Goal: Task Accomplishment & Management: Complete application form

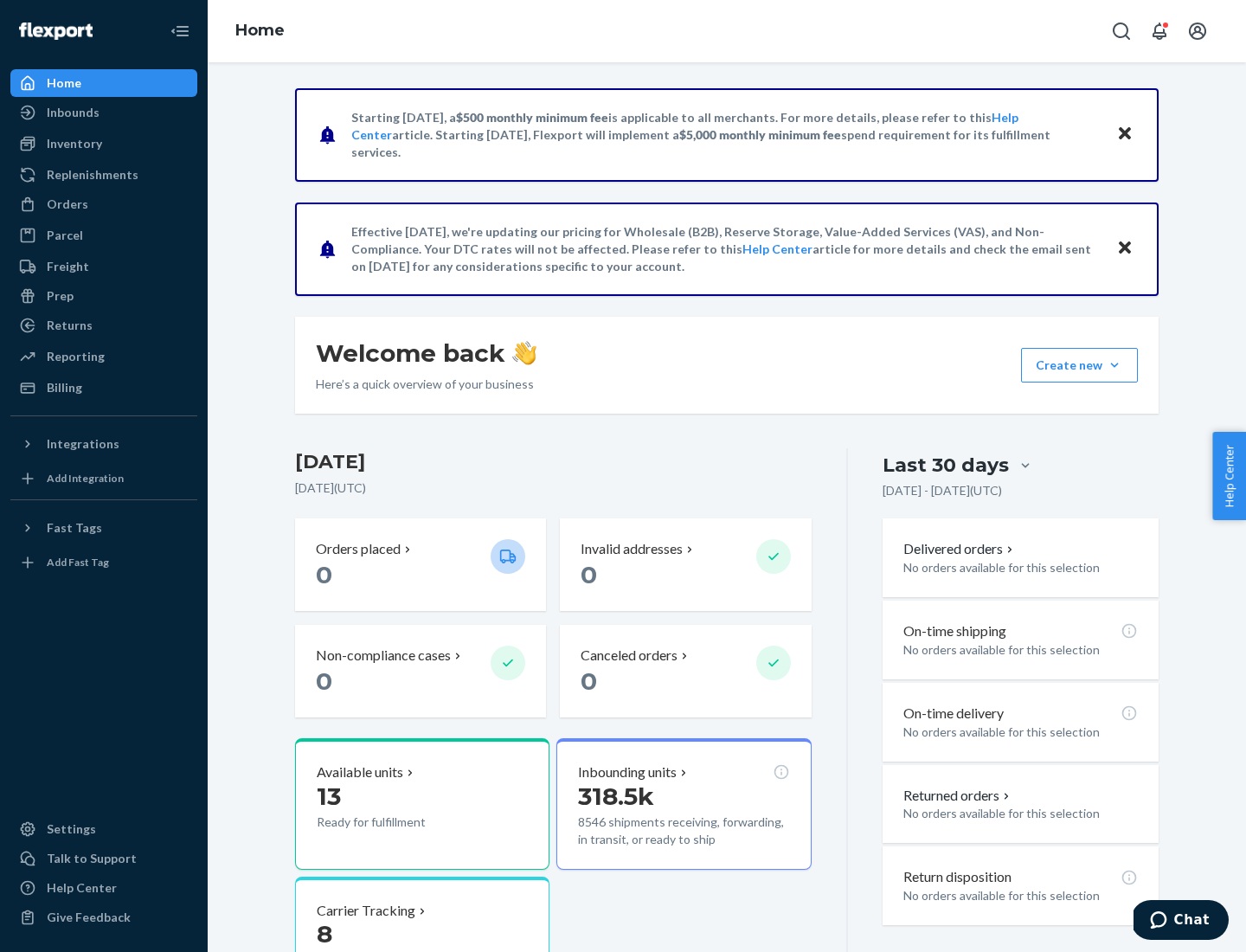
click at [1115, 365] on button "Create new Create new inbound Create new order Create new product" at bounding box center [1079, 366] width 117 height 35
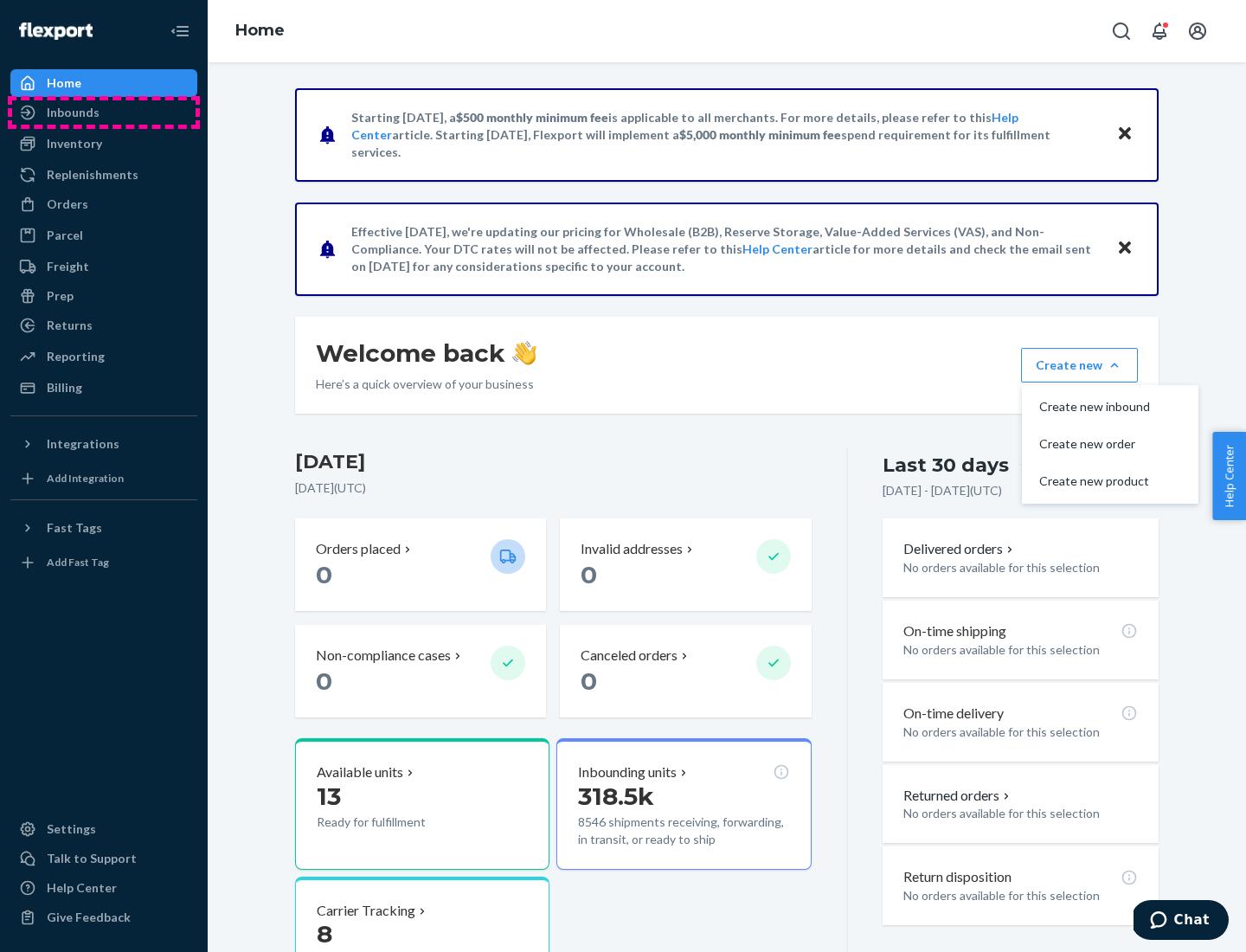
click at [104, 112] on div "Inbounds" at bounding box center [103, 112] width 183 height 24
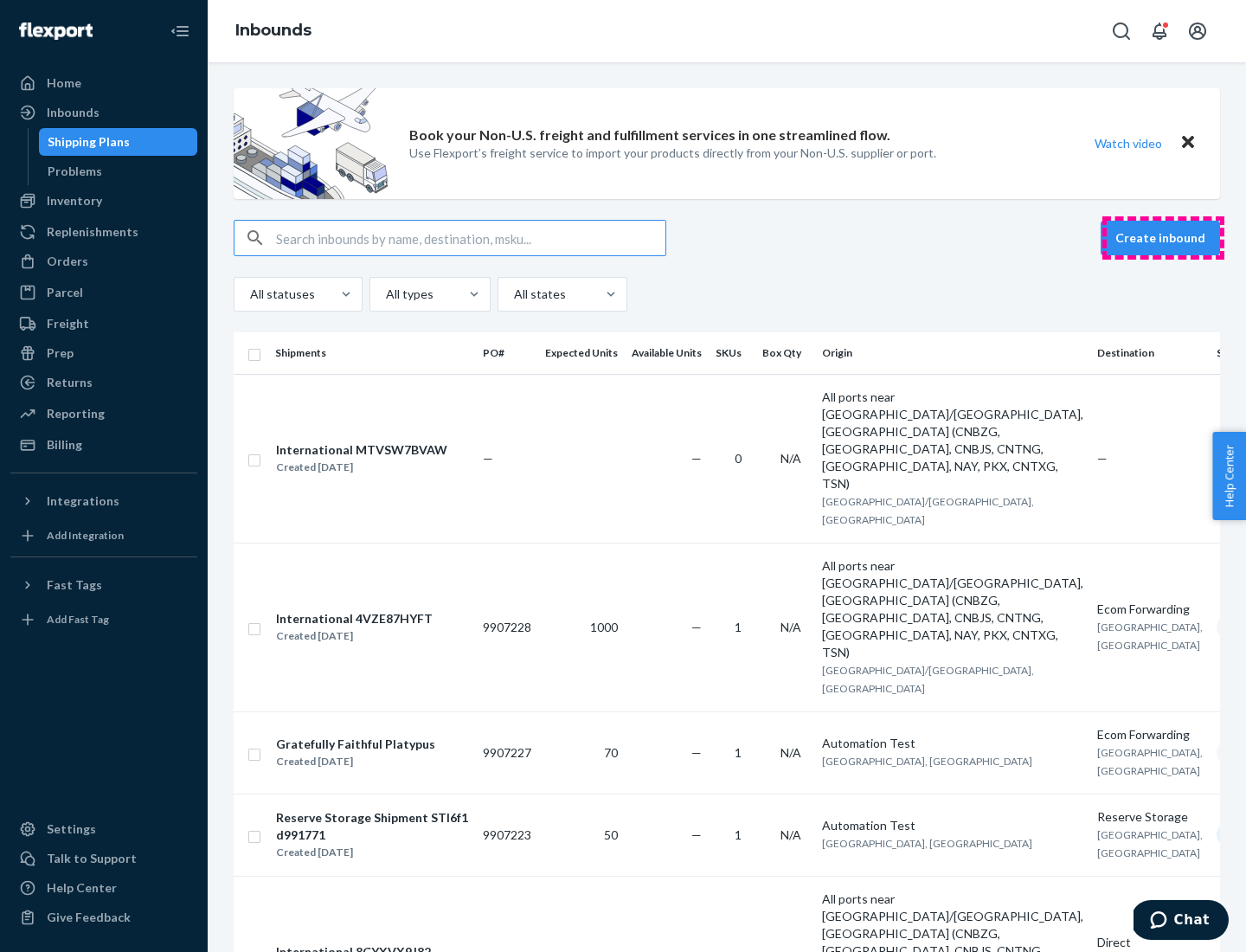
click at [1163, 238] on button "Create inbound" at bounding box center [1160, 238] width 120 height 35
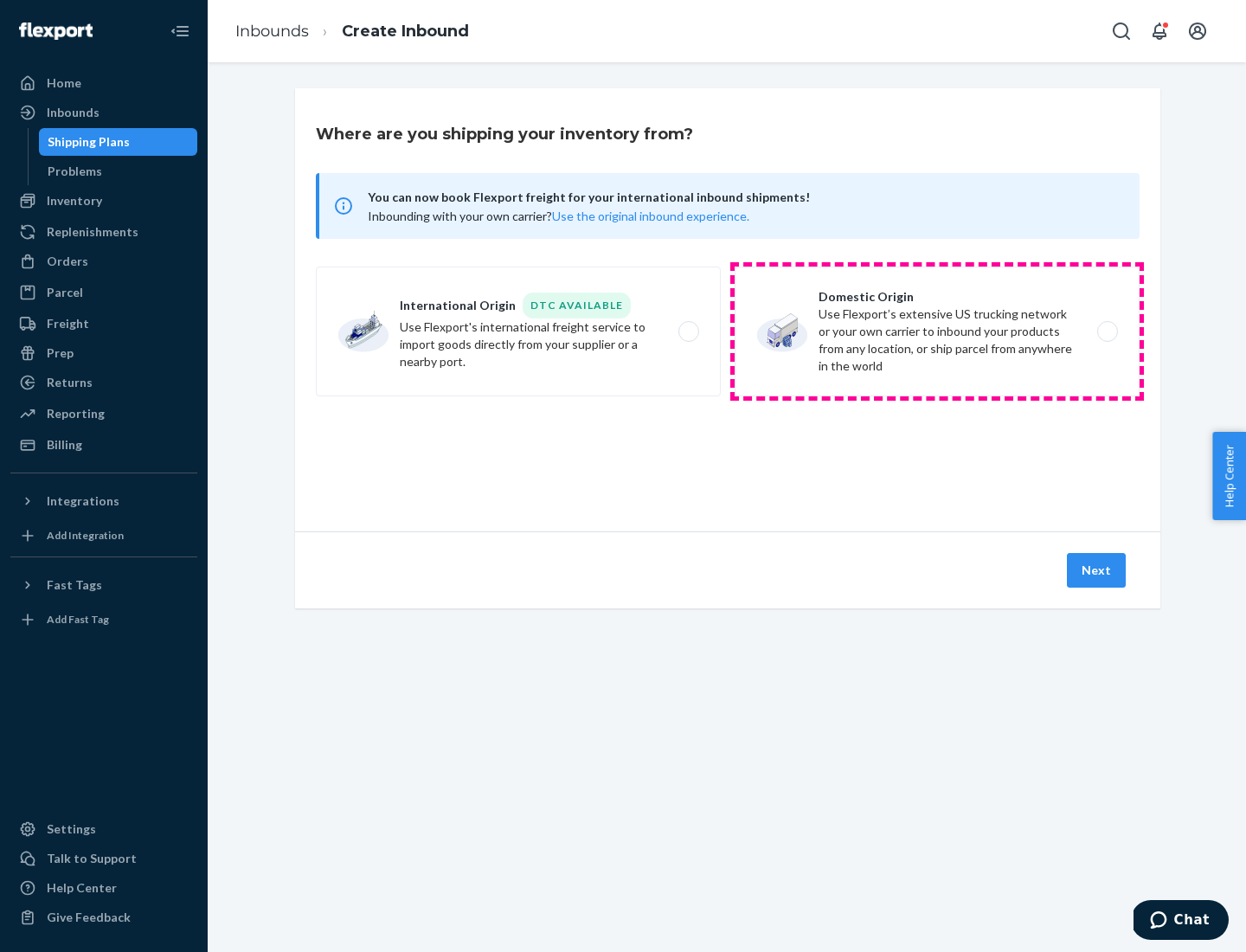
click at [937, 332] on label "Domestic Origin Use Flexport’s extensive US trucking network or your own carrie…" at bounding box center [936, 331] width 405 height 130
click at [1107, 332] on input "Domestic Origin Use Flexport’s extensive US trucking network or your own carrie…" at bounding box center [1112, 332] width 11 height 11
radio input "true"
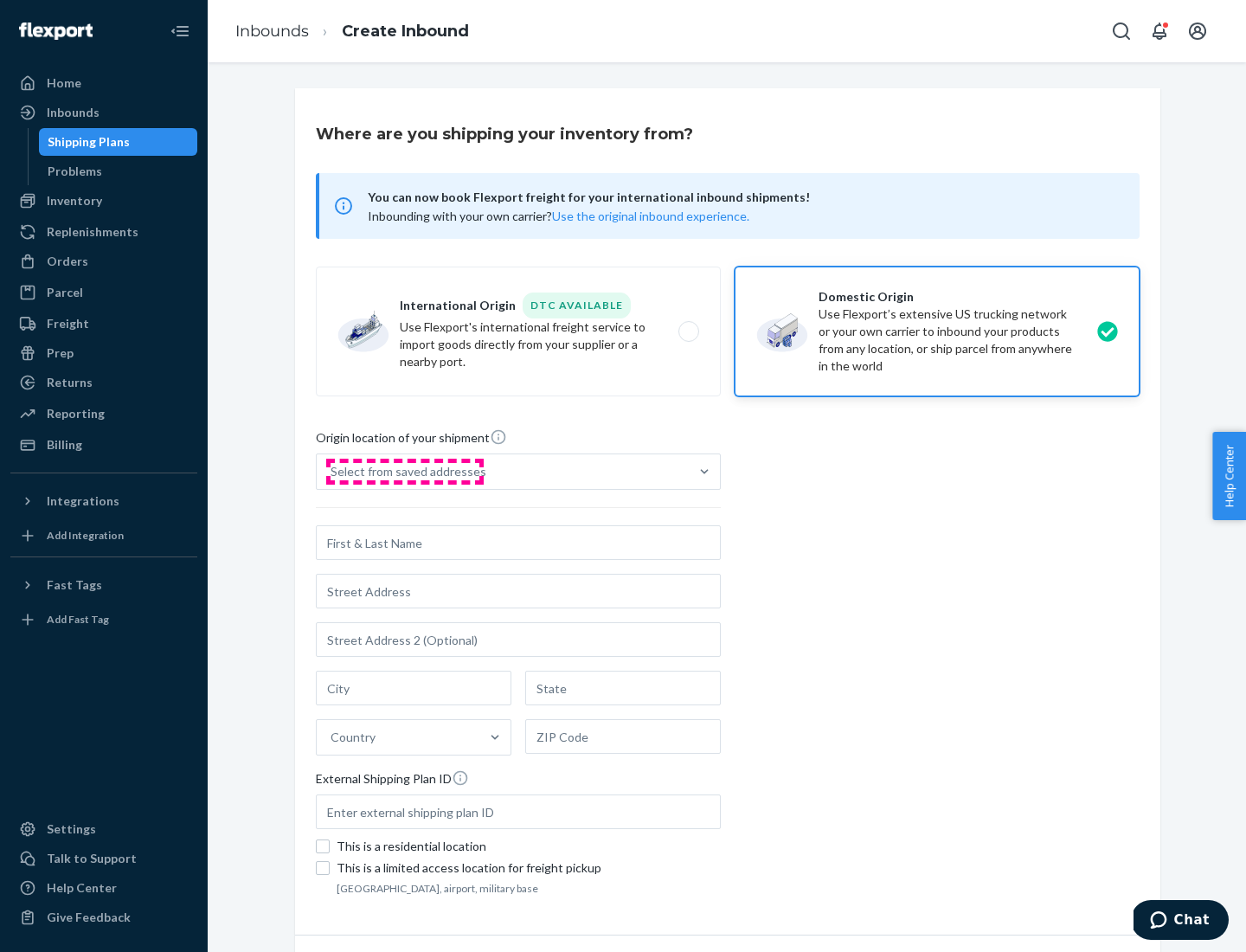
click at [405, 472] on div "Select from saved addresses" at bounding box center [408, 471] width 156 height 18
click at [333, 472] on input "Select from saved addresses" at bounding box center [332, 471] width 2 height 18
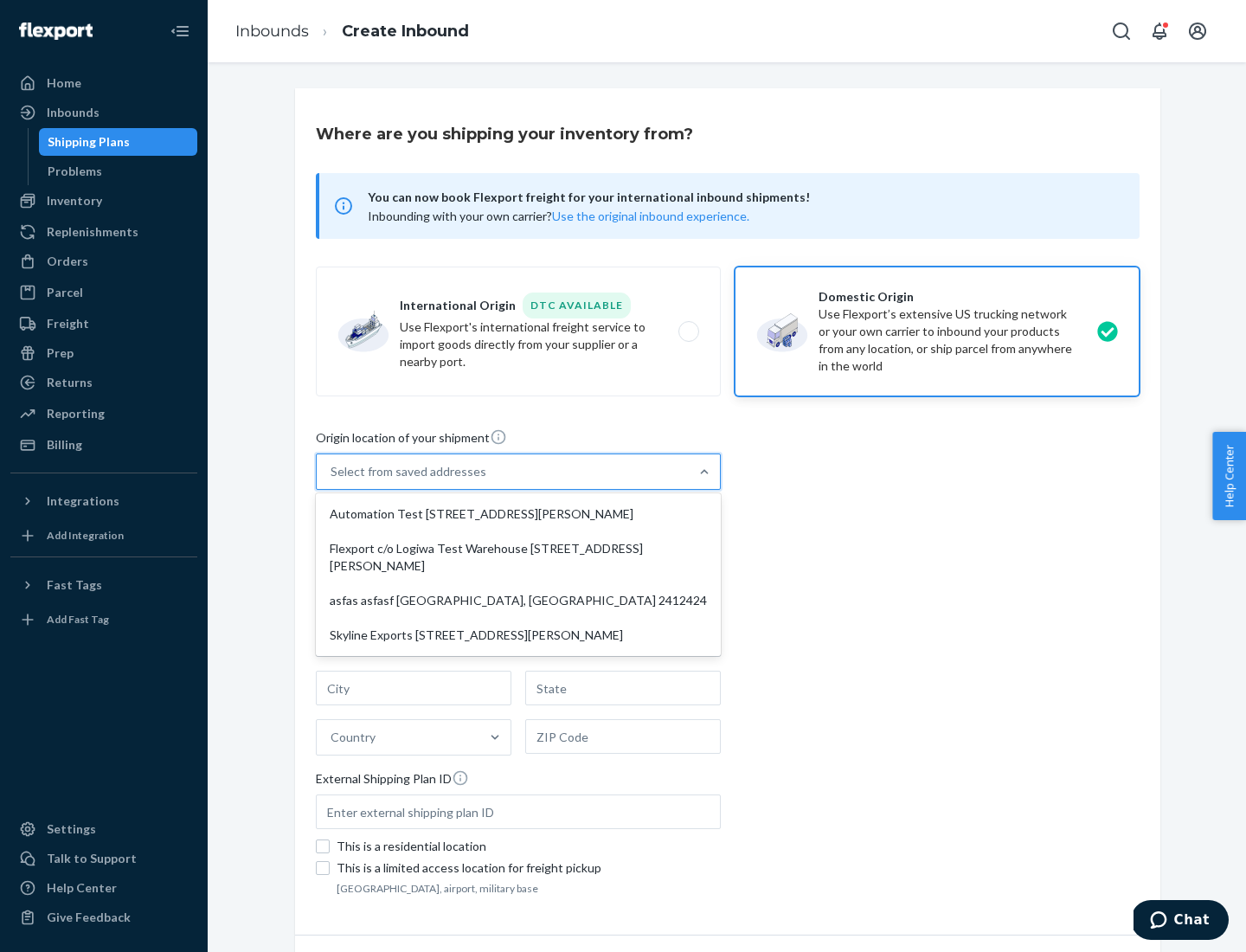
scroll to position [7, 0]
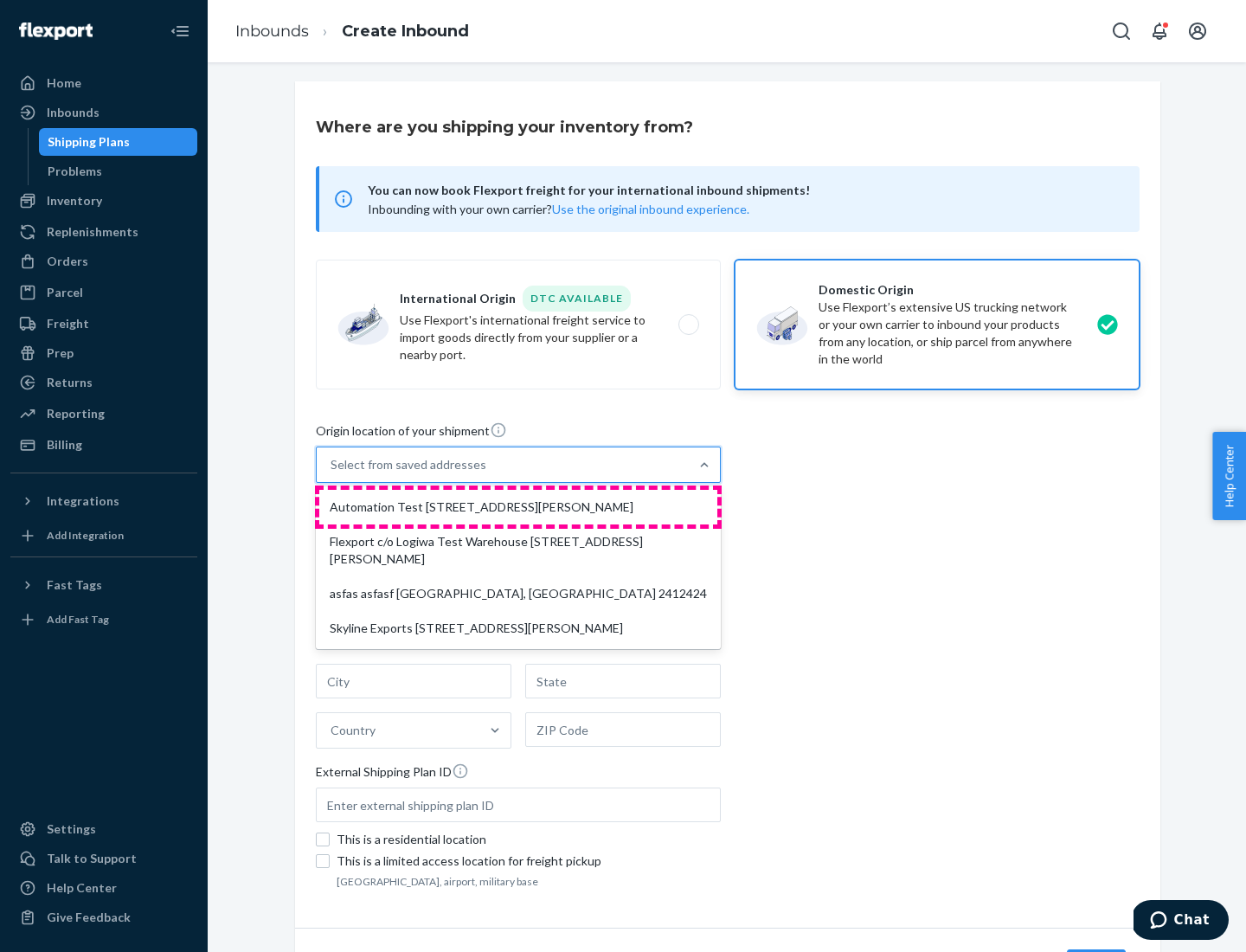
click at [518, 507] on div "Automation Test [STREET_ADDRESS][PERSON_NAME]" at bounding box center [519, 508] width 398 height 35
click at [333, 474] on input "option Automation Test [STREET_ADDRESS][PERSON_NAME] focused, 1 of 4. 4 results…" at bounding box center [332, 464] width 2 height 18
type input "Automation Test"
type input "9th Floor"
type input "[GEOGRAPHIC_DATA]"
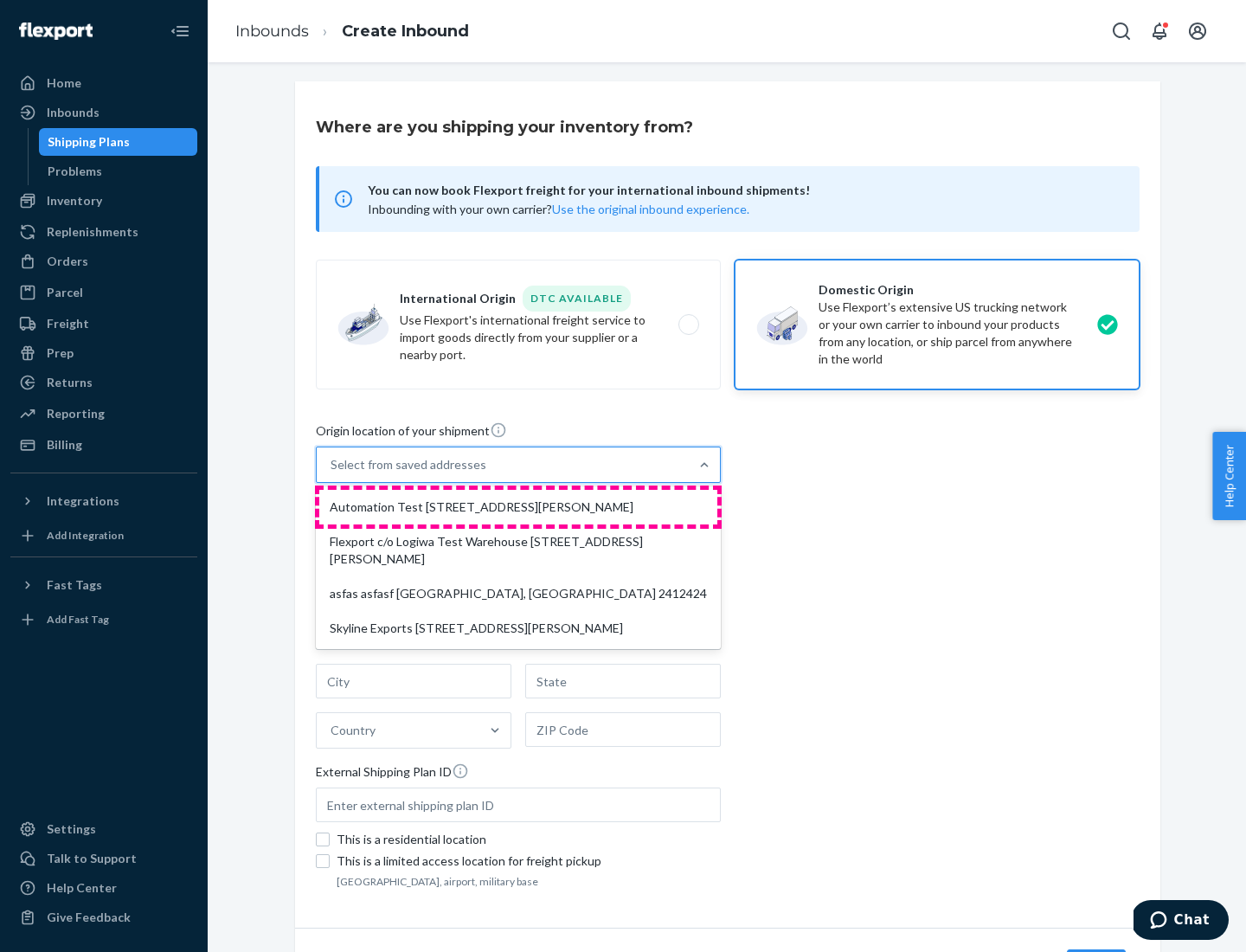
type input "CA"
type input "94104"
type input "[STREET_ADDRESS][PERSON_NAME]"
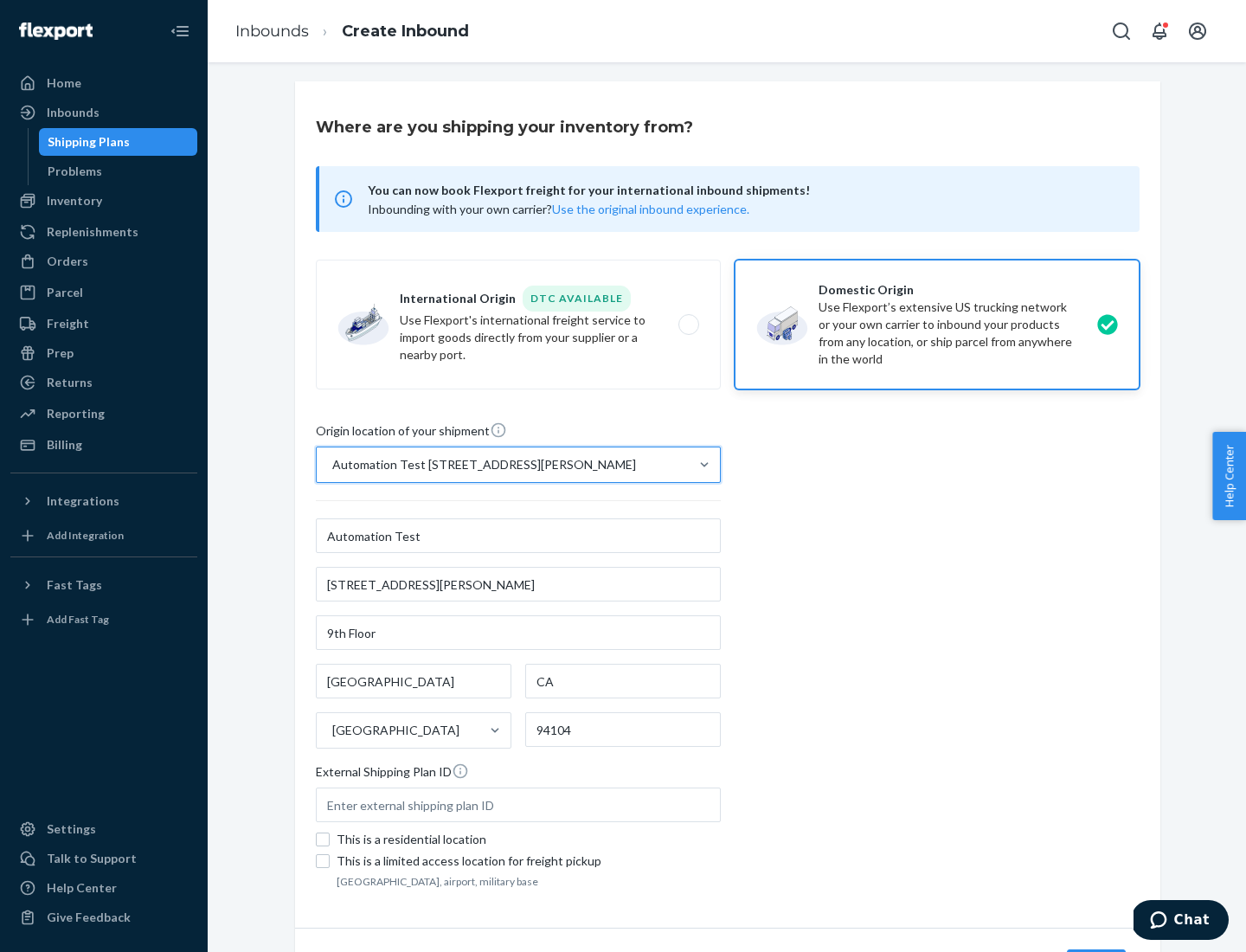
scroll to position [101, 0]
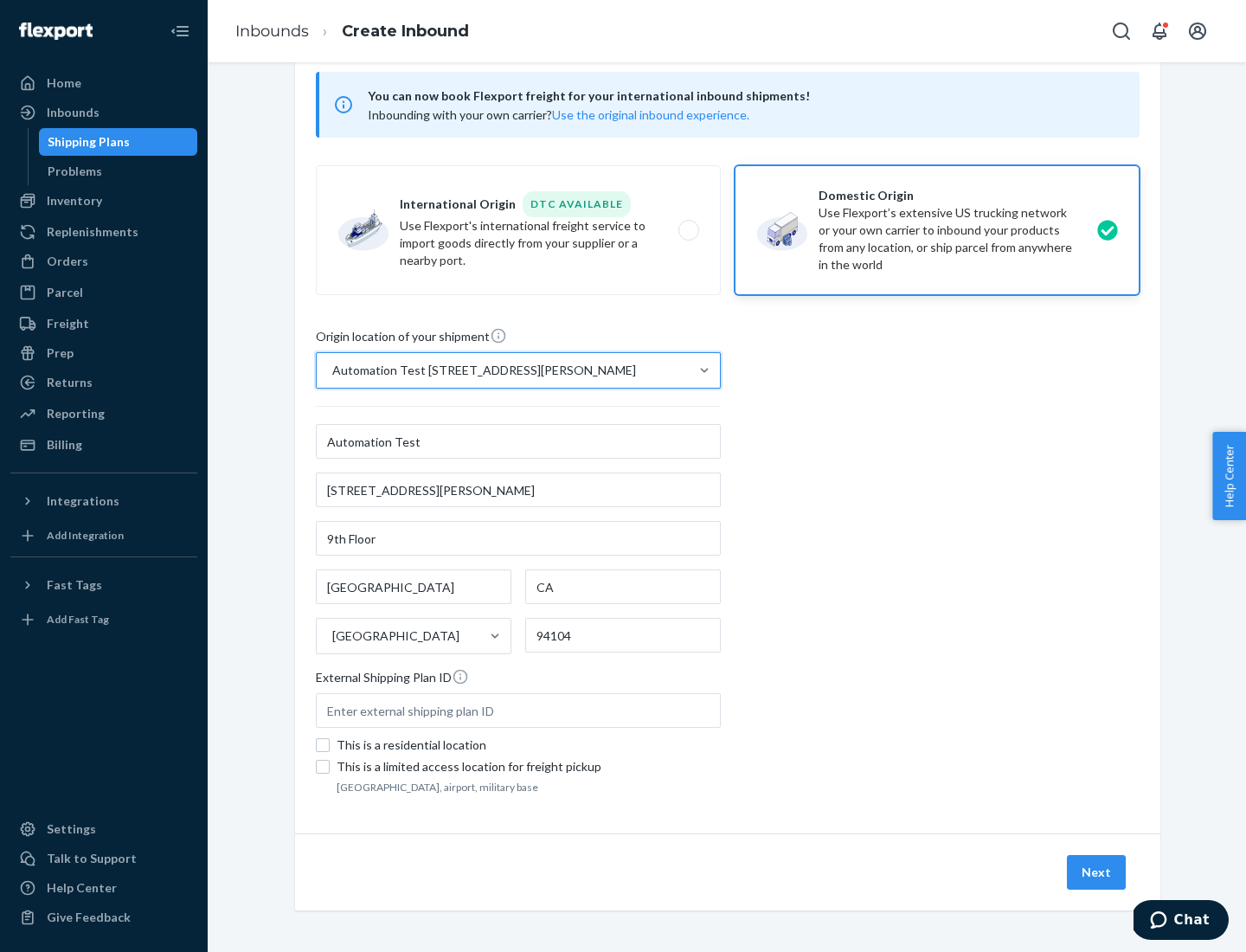
click at [1098, 873] on button "Next" at bounding box center [1097, 873] width 59 height 35
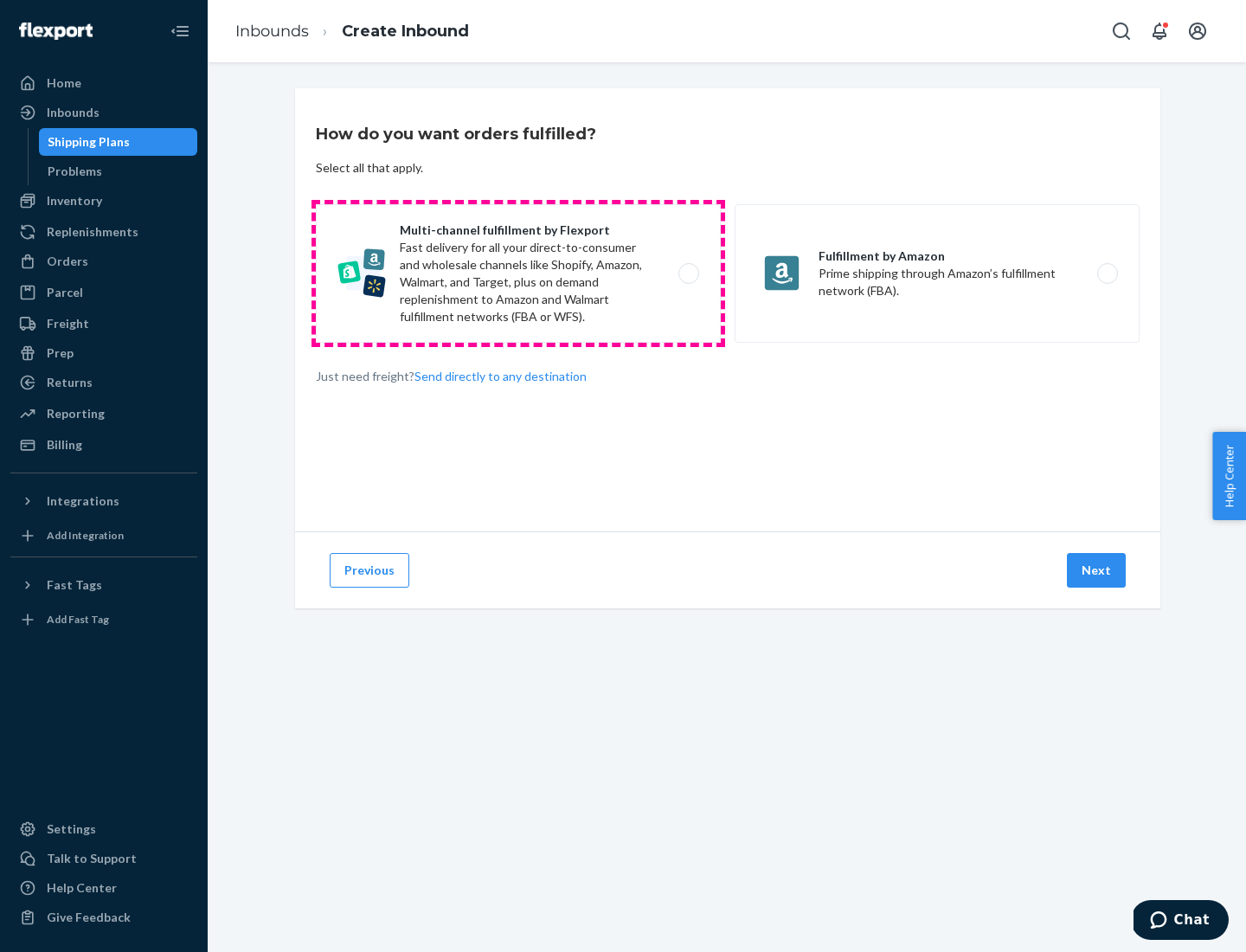
click at [518, 274] on label "Multi-channel fulfillment by Flexport Fast delivery for all your direct-to-cons…" at bounding box center [518, 274] width 405 height 138
click at [688, 274] on input "Multi-channel fulfillment by Flexport Fast delivery for all your direct-to-cons…" at bounding box center [694, 274] width 11 height 11
radio input "true"
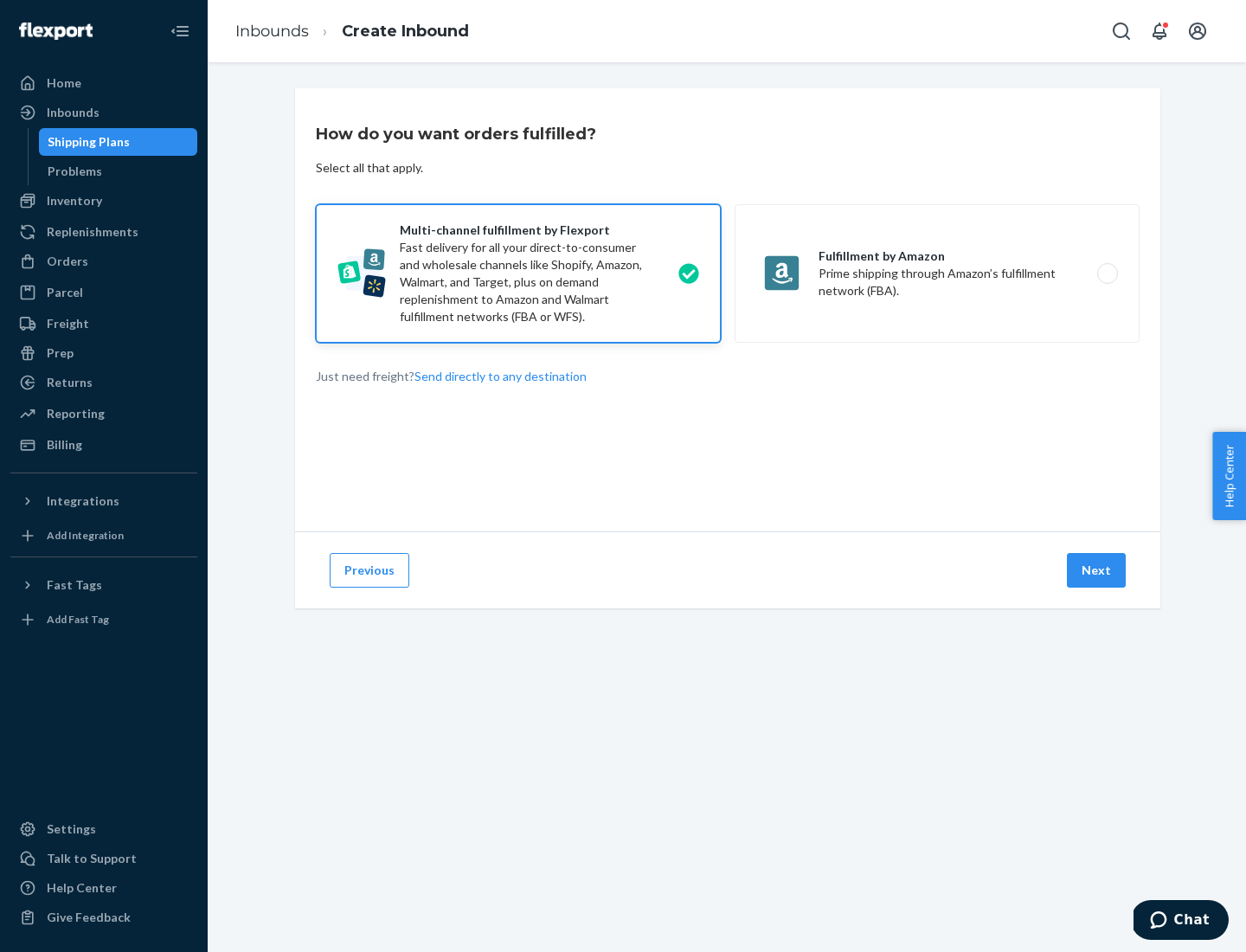
click at [1098, 570] on button "Next" at bounding box center [1097, 570] width 59 height 35
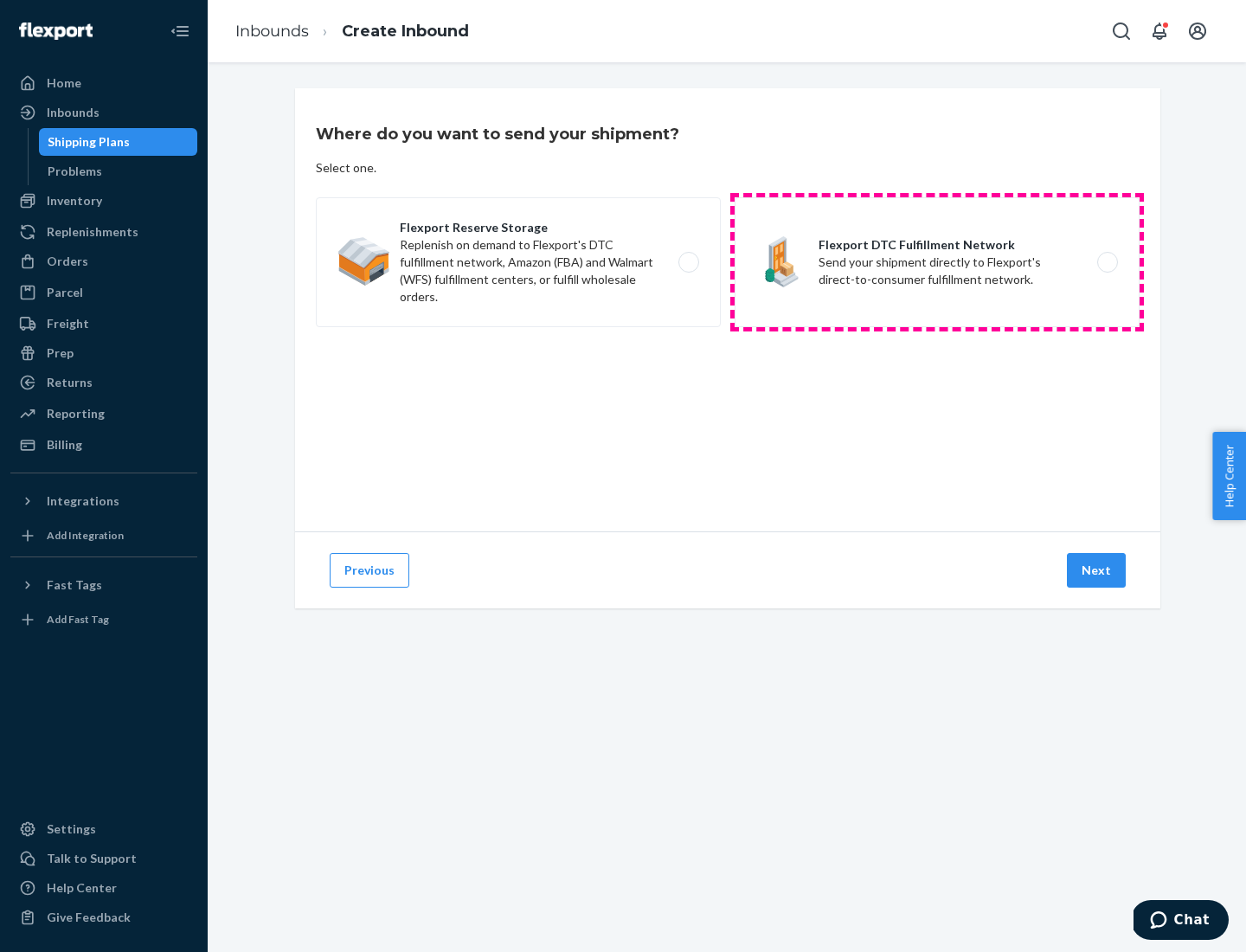
click at [937, 263] on label "Flexport DTC Fulfillment Network Send your shipment directly to Flexport's dire…" at bounding box center [936, 262] width 405 height 130
click at [1107, 263] on input "Flexport DTC Fulfillment Network Send your shipment directly to Flexport's dire…" at bounding box center [1112, 263] width 11 height 11
radio input "true"
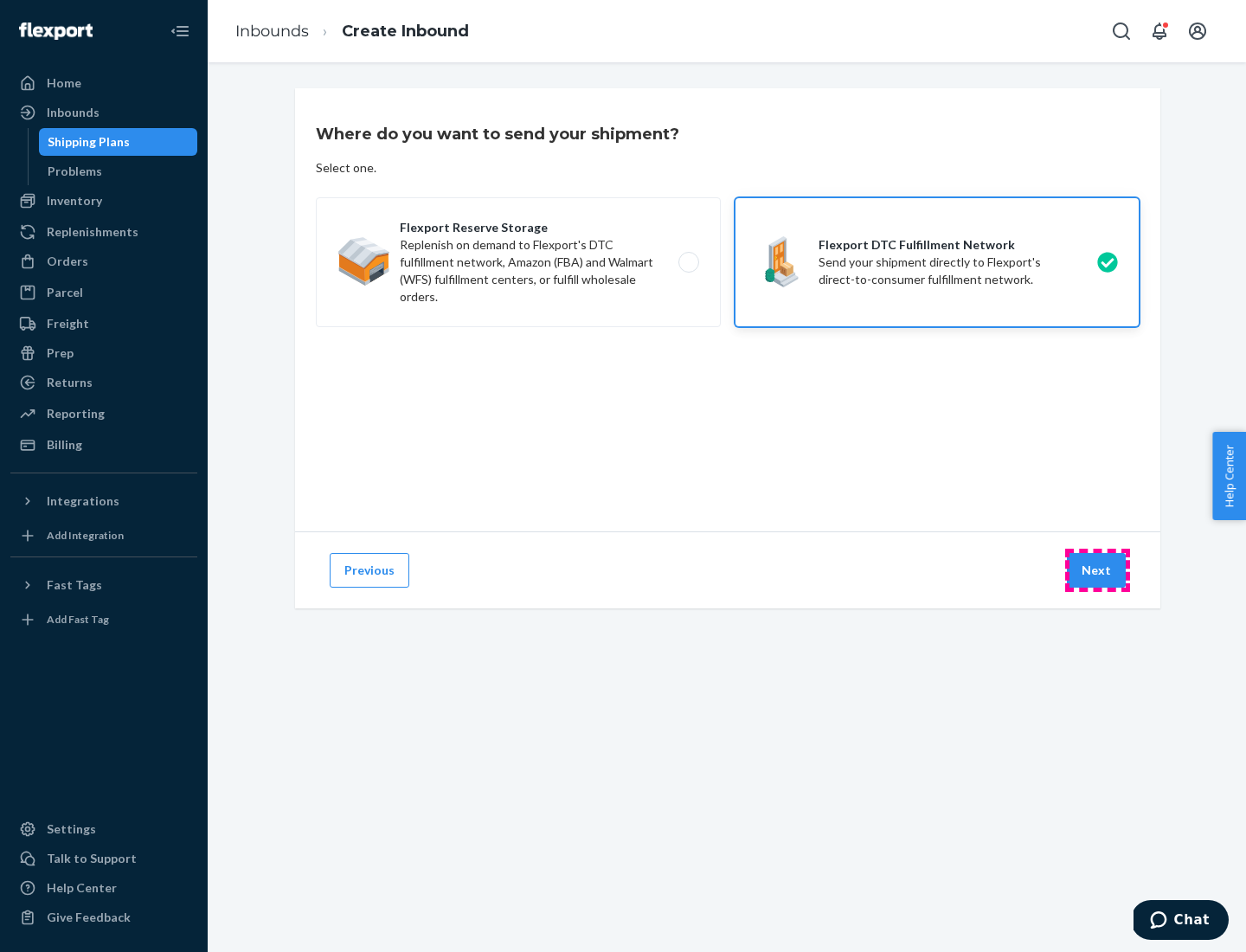
click at [1098, 570] on button "Next" at bounding box center [1097, 570] width 59 height 35
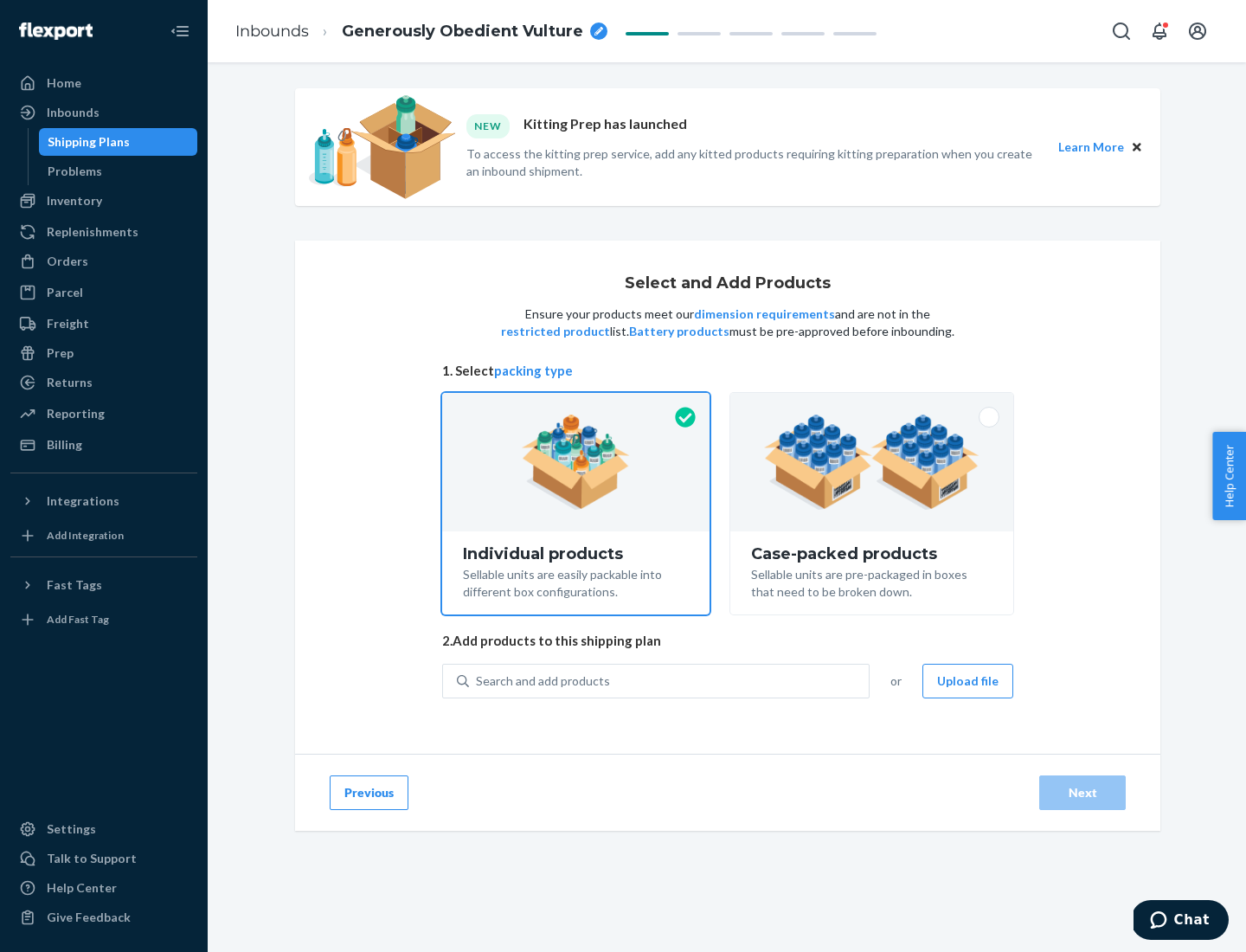
click at [873, 462] on img at bounding box center [872, 462] width 216 height 95
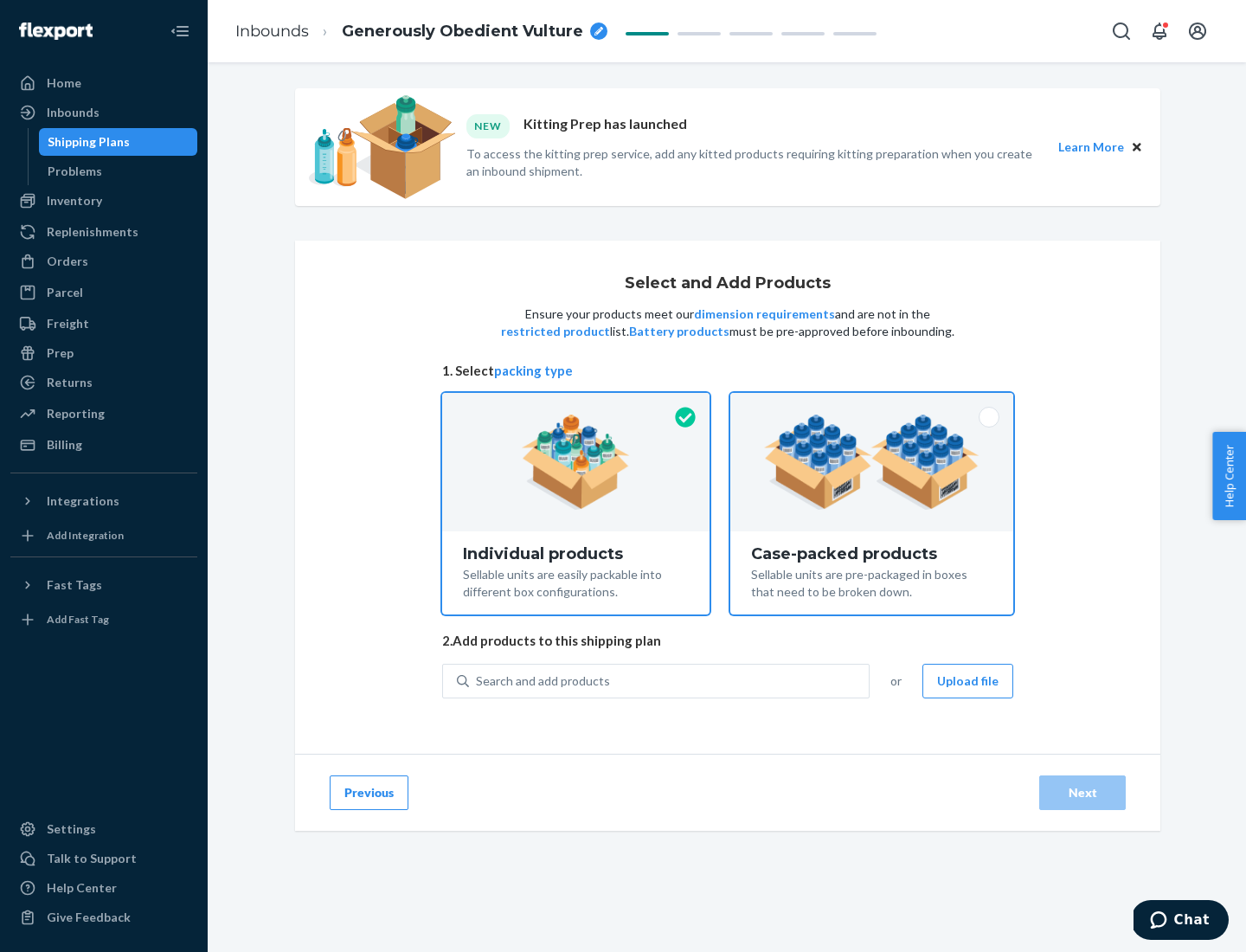
click at [873, 405] on input "Case-packed products Sellable units are pre-packaged in boxes that need to be b…" at bounding box center [872, 398] width 11 height 11
radio input "true"
radio input "false"
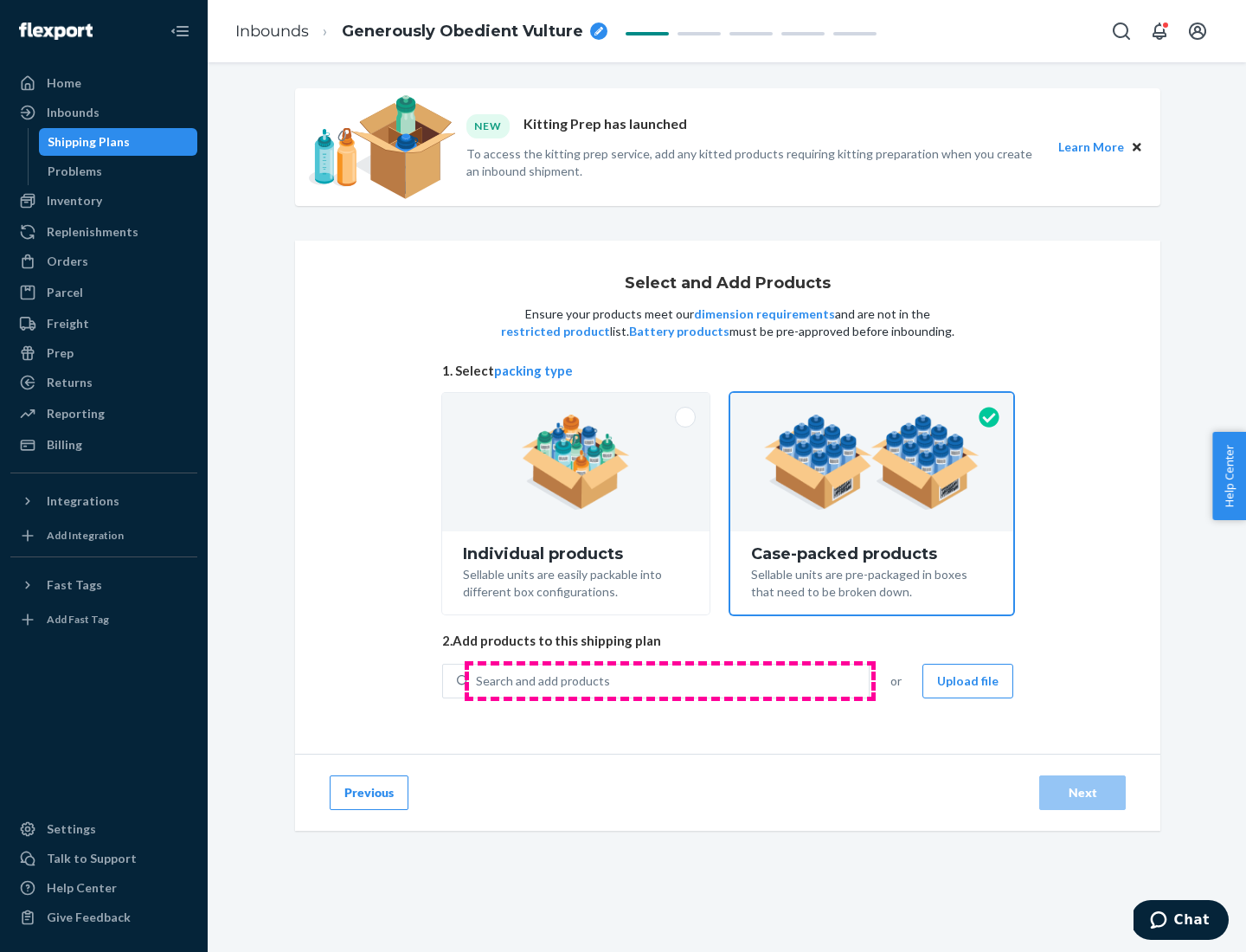
click at [670, 680] on div "Search and add products" at bounding box center [669, 681] width 400 height 31
click at [477, 680] on input "Search and add products" at bounding box center [476, 681] width 2 height 18
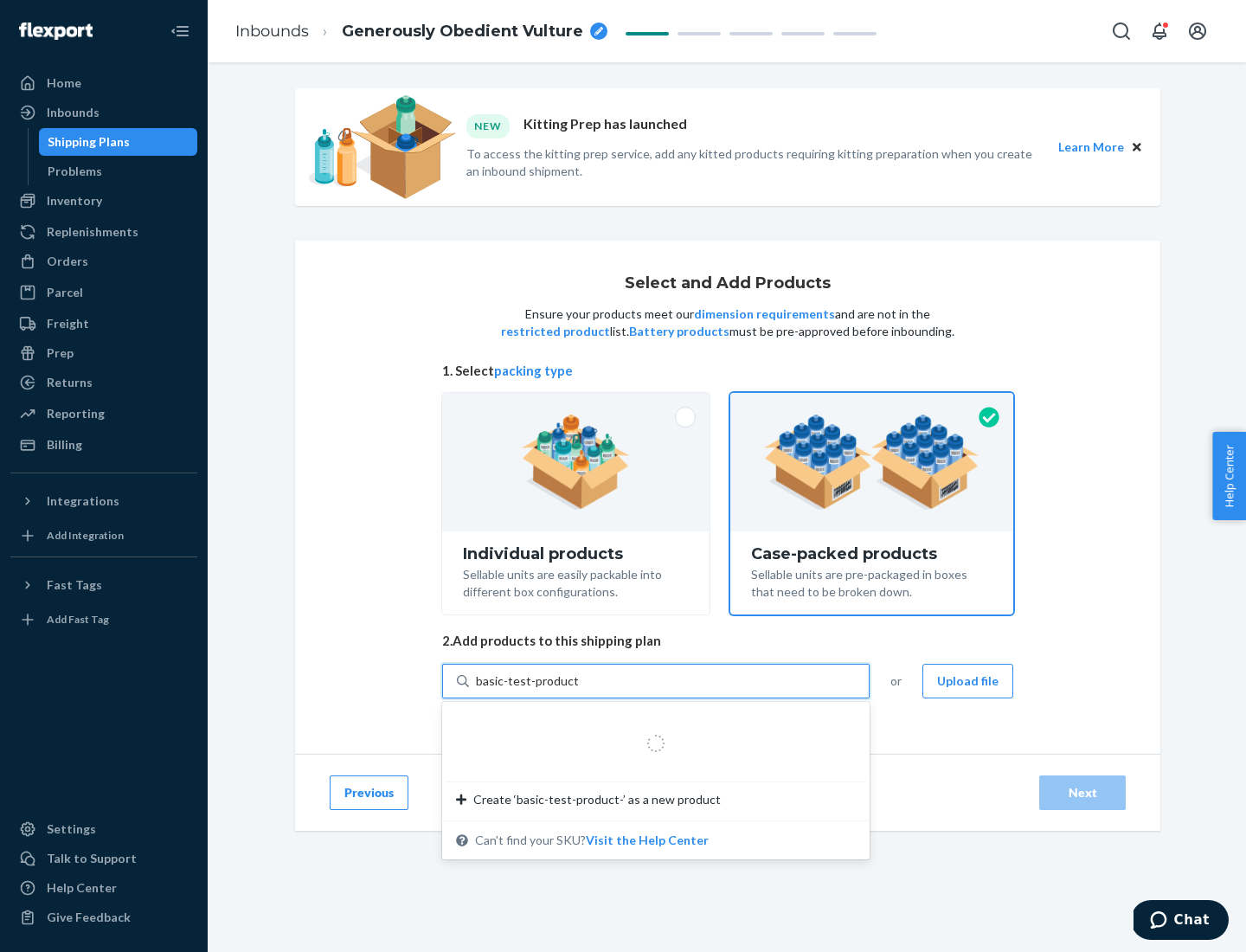
type input "basic-test-product-1"
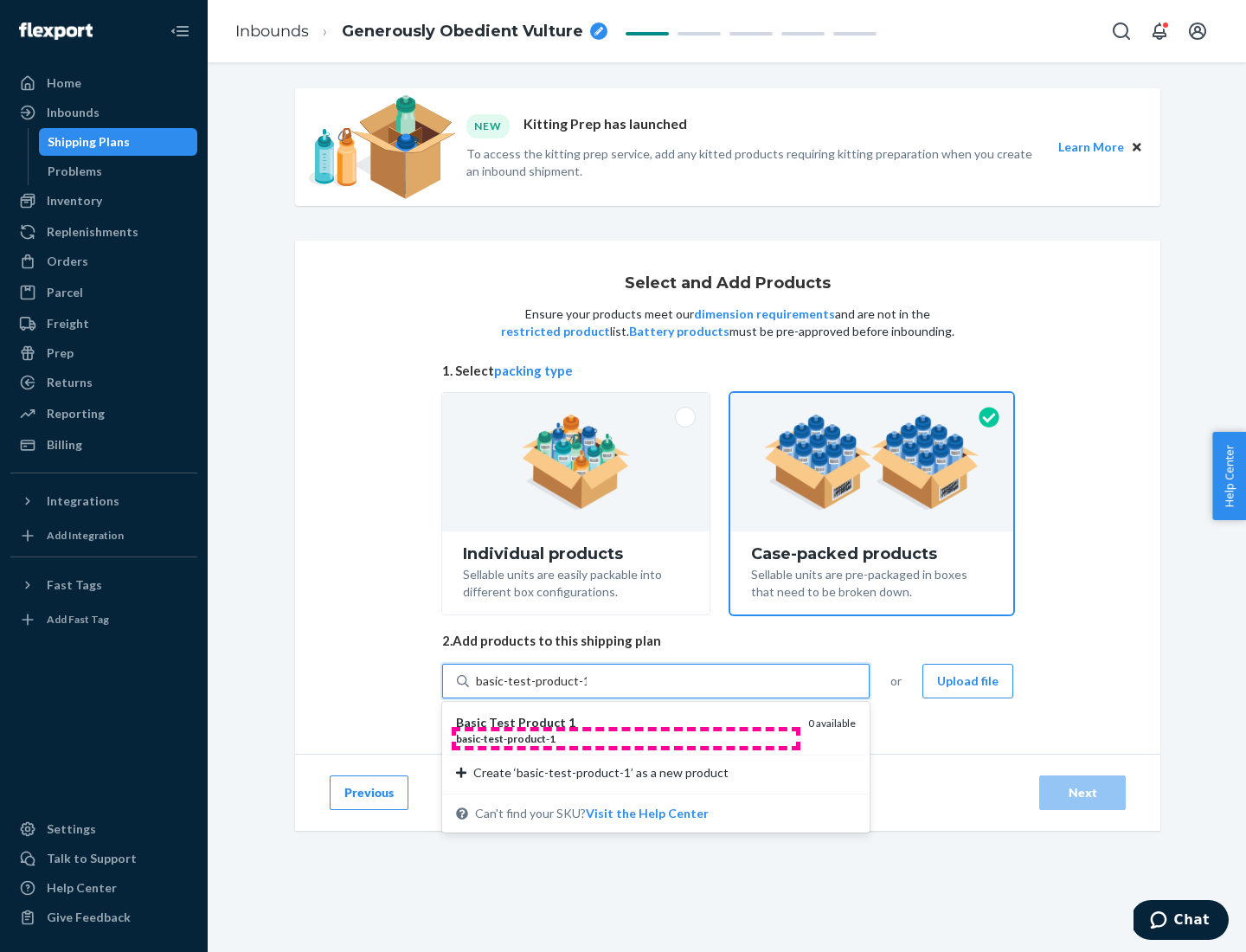
click at [626, 738] on div "basic - test - product - 1" at bounding box center [625, 739] width 338 height 15
click at [587, 689] on input "basic-test-product-1" at bounding box center [531, 681] width 111 height 18
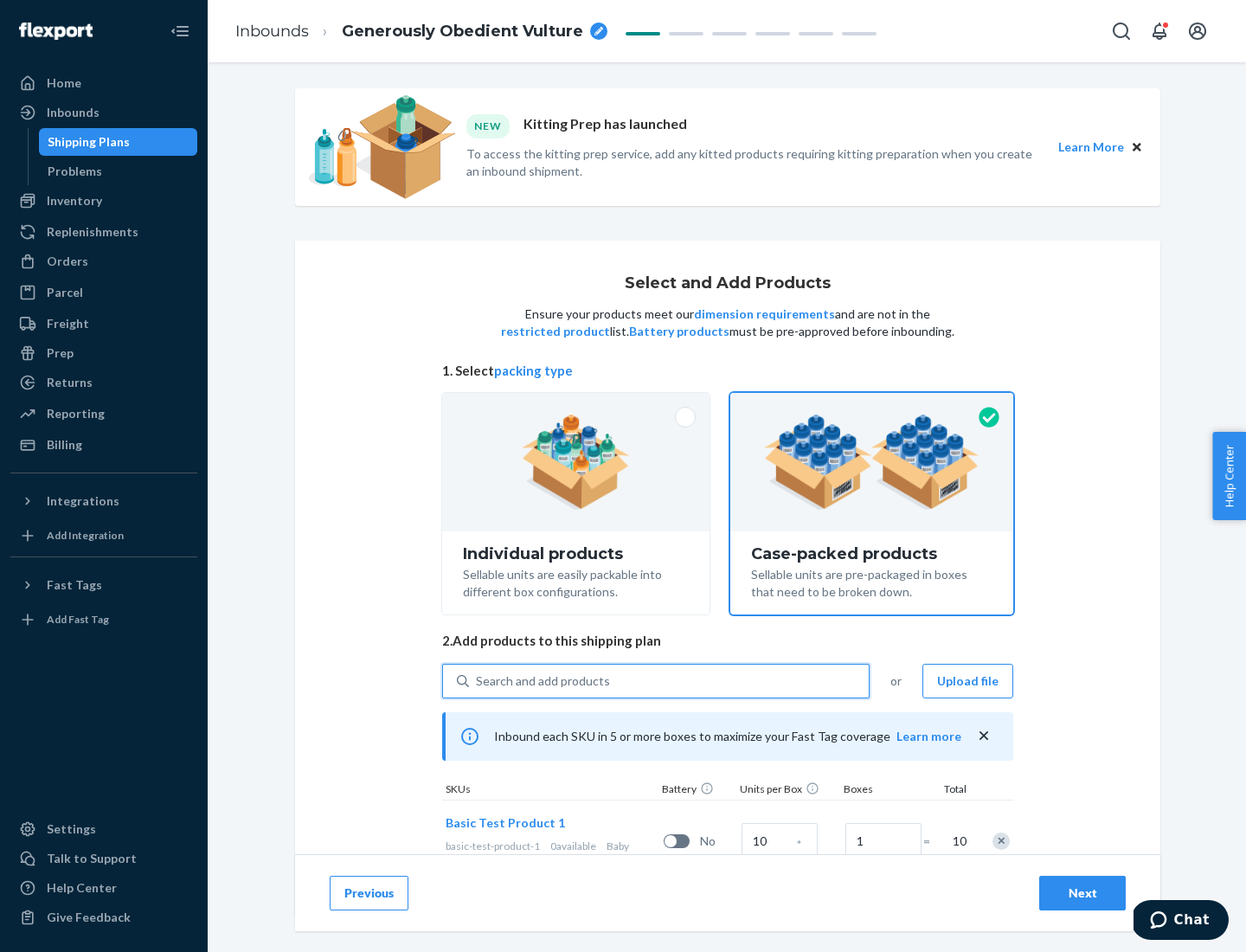
scroll to position [63, 0]
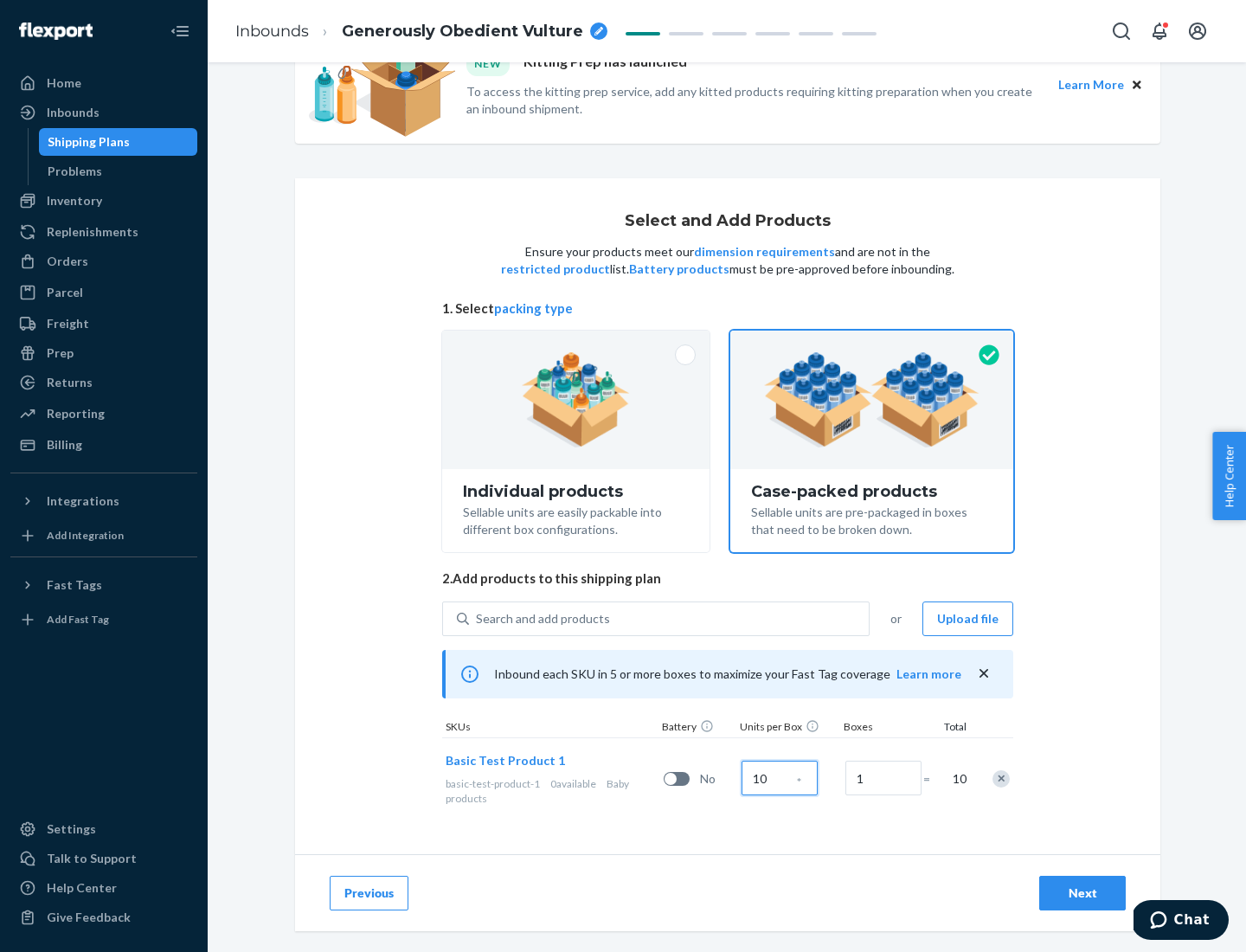
type input "10"
type input "7"
click at [1083, 893] on div "Next" at bounding box center [1083, 893] width 57 height 18
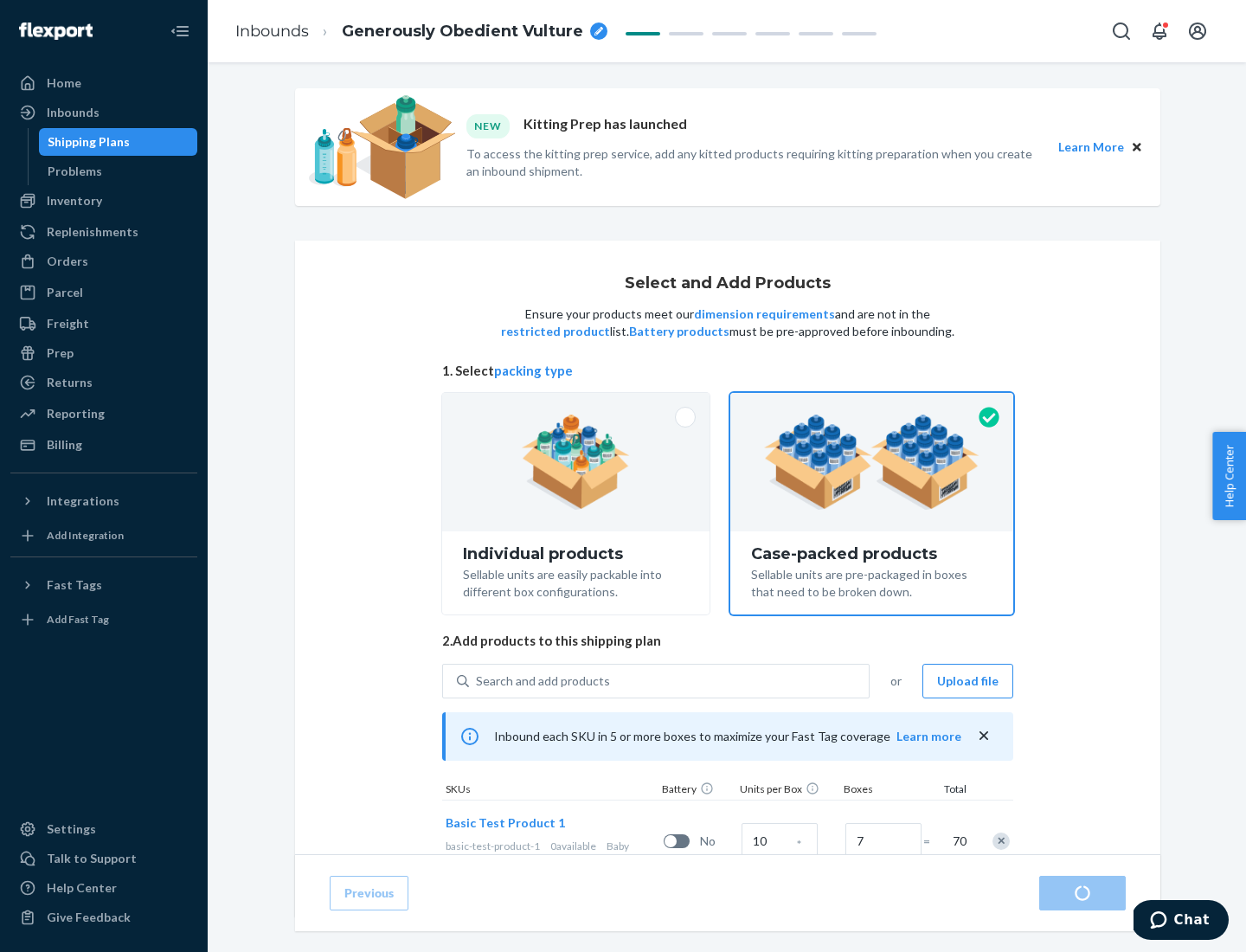
radio input "true"
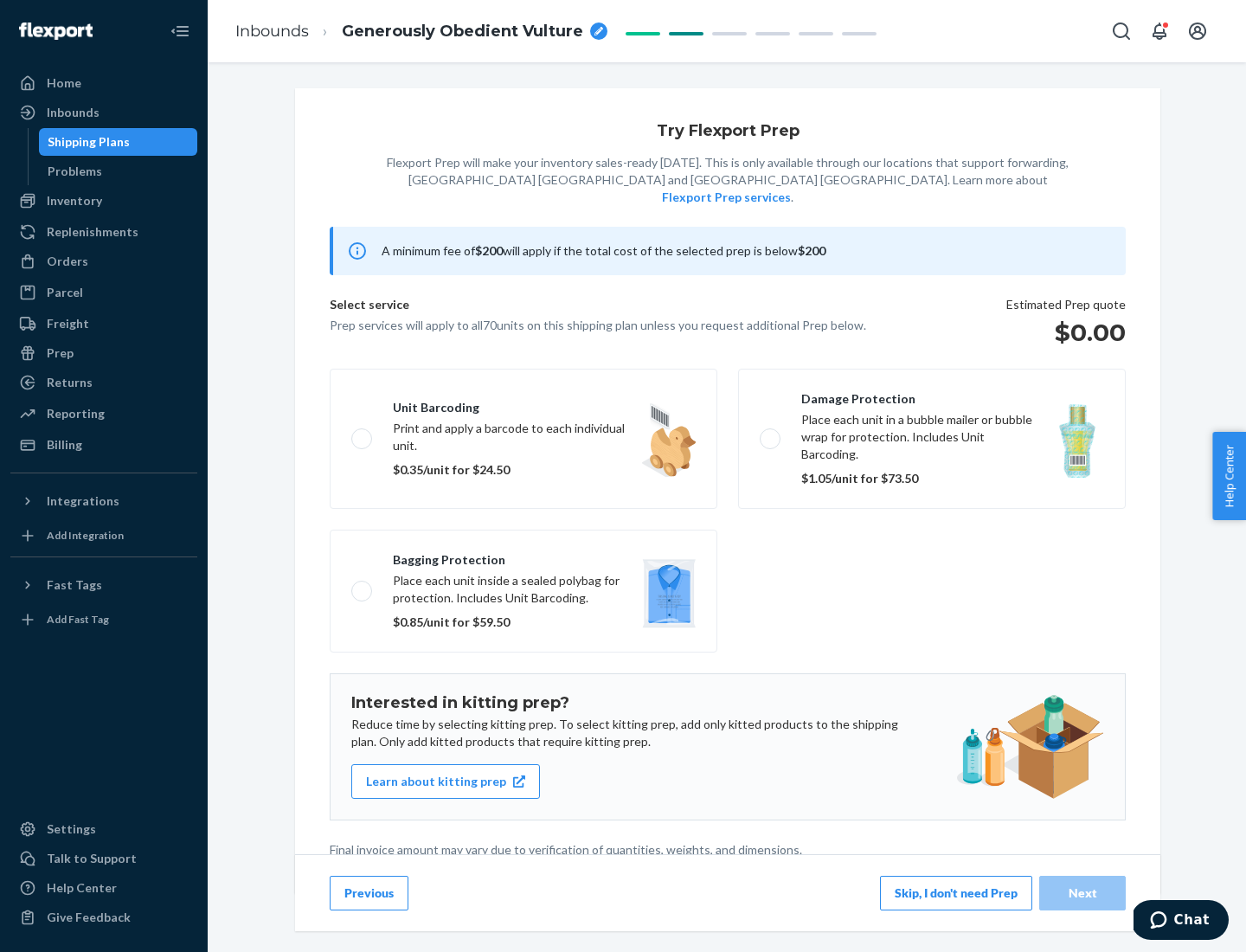
scroll to position [5, 0]
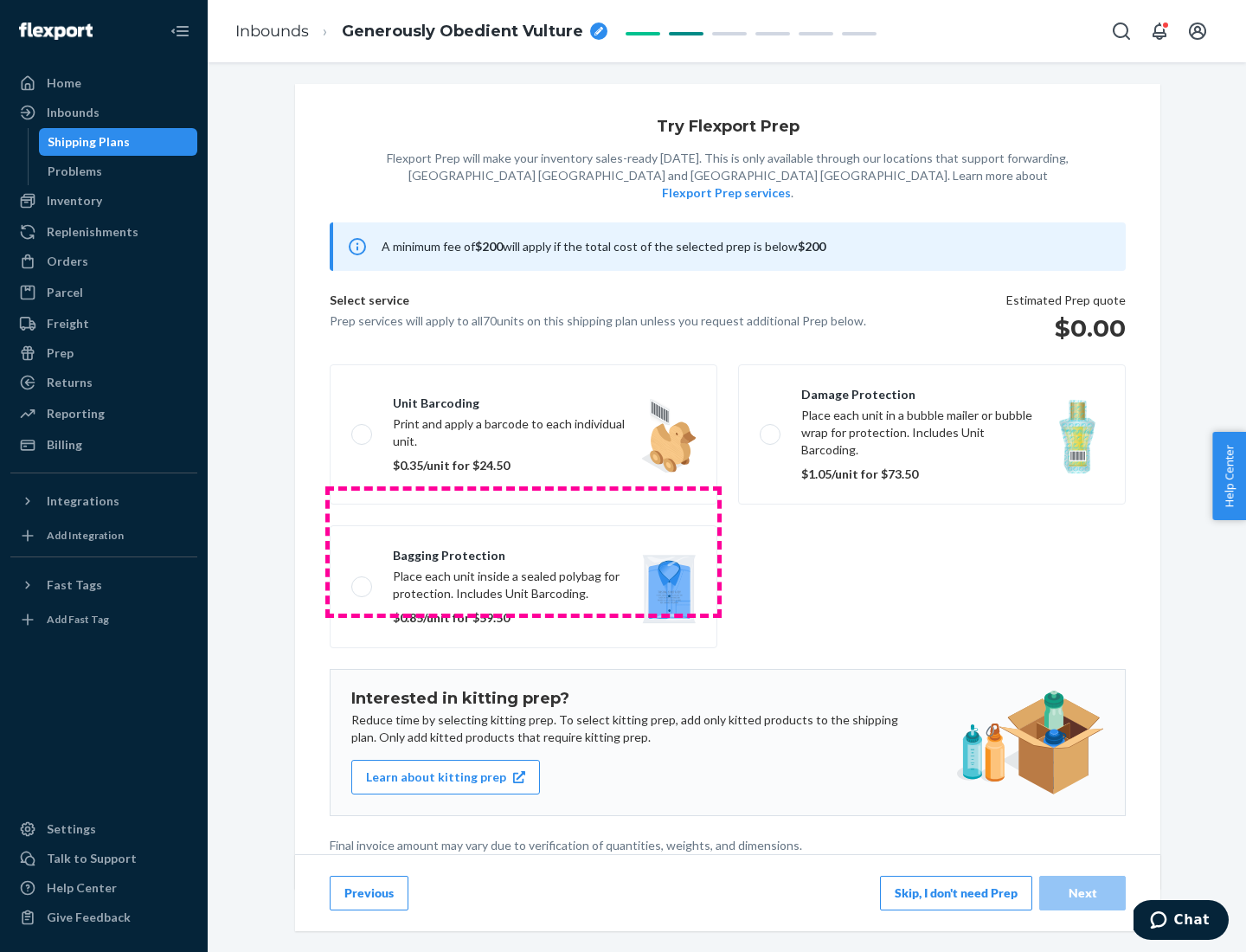
click at [523, 551] on label "Bagging protection Place each unit inside a sealed polybag for protection. Incl…" at bounding box center [523, 586] width 388 height 123
click at [362, 581] on input "Bagging protection Place each unit inside a sealed polybag for protection. Incl…" at bounding box center [357, 586] width 11 height 11
checkbox input "true"
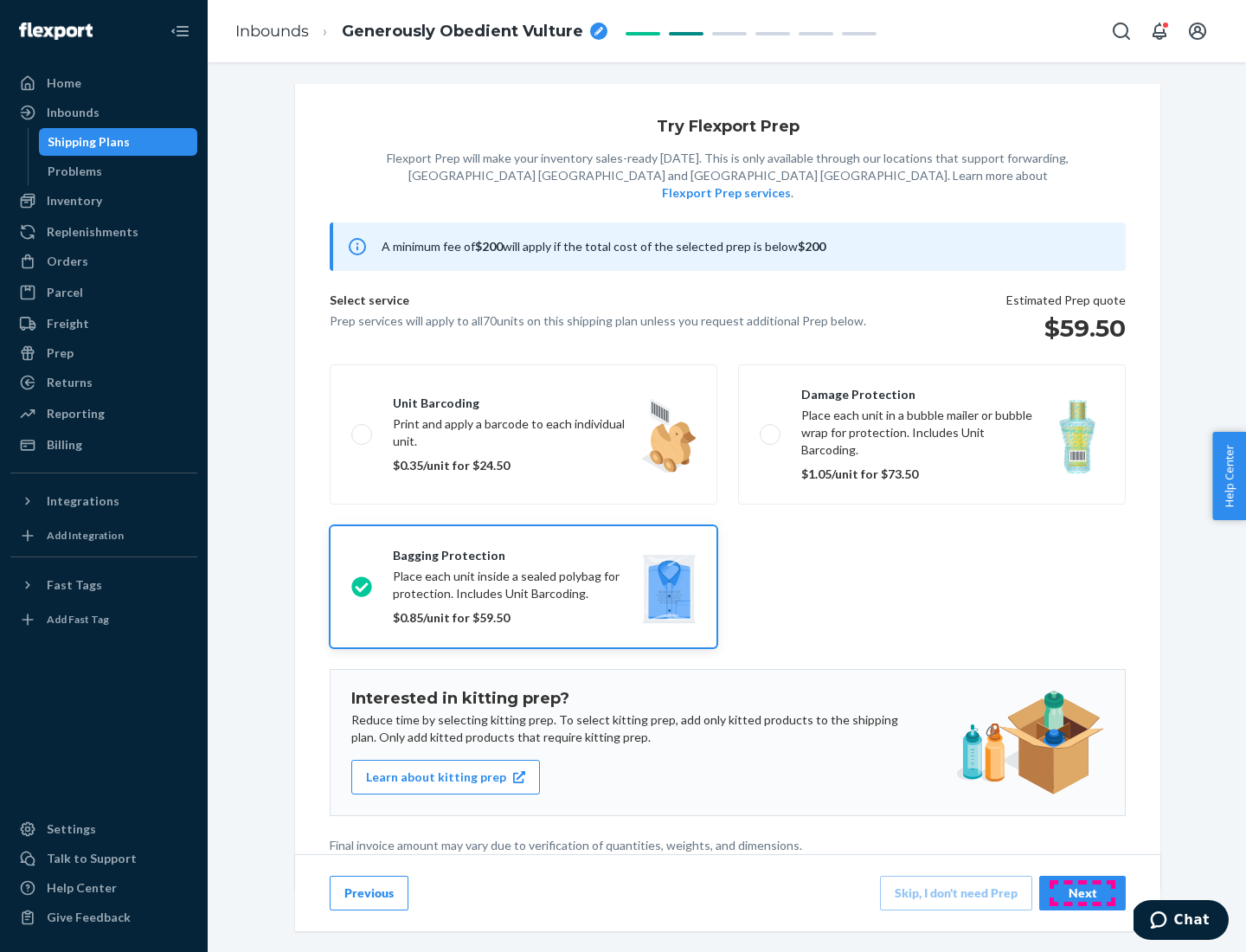
click at [1083, 892] on div "Next" at bounding box center [1083, 893] width 57 height 18
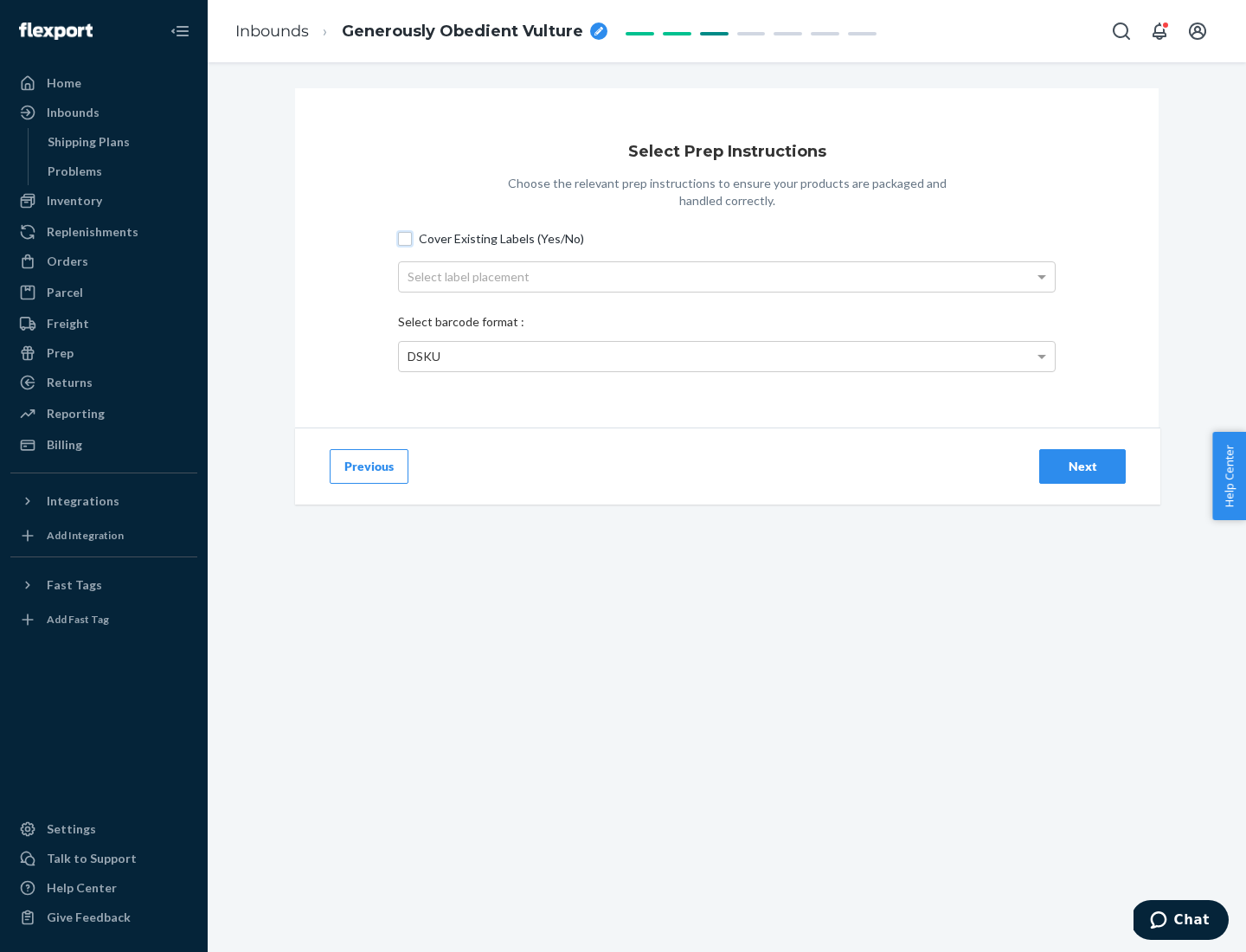
click at [405, 238] on input "Cover Existing Labels (Yes/No)" at bounding box center [405, 239] width 14 height 14
checkbox input "true"
click at [727, 276] on div "Select label placement" at bounding box center [727, 277] width 656 height 29
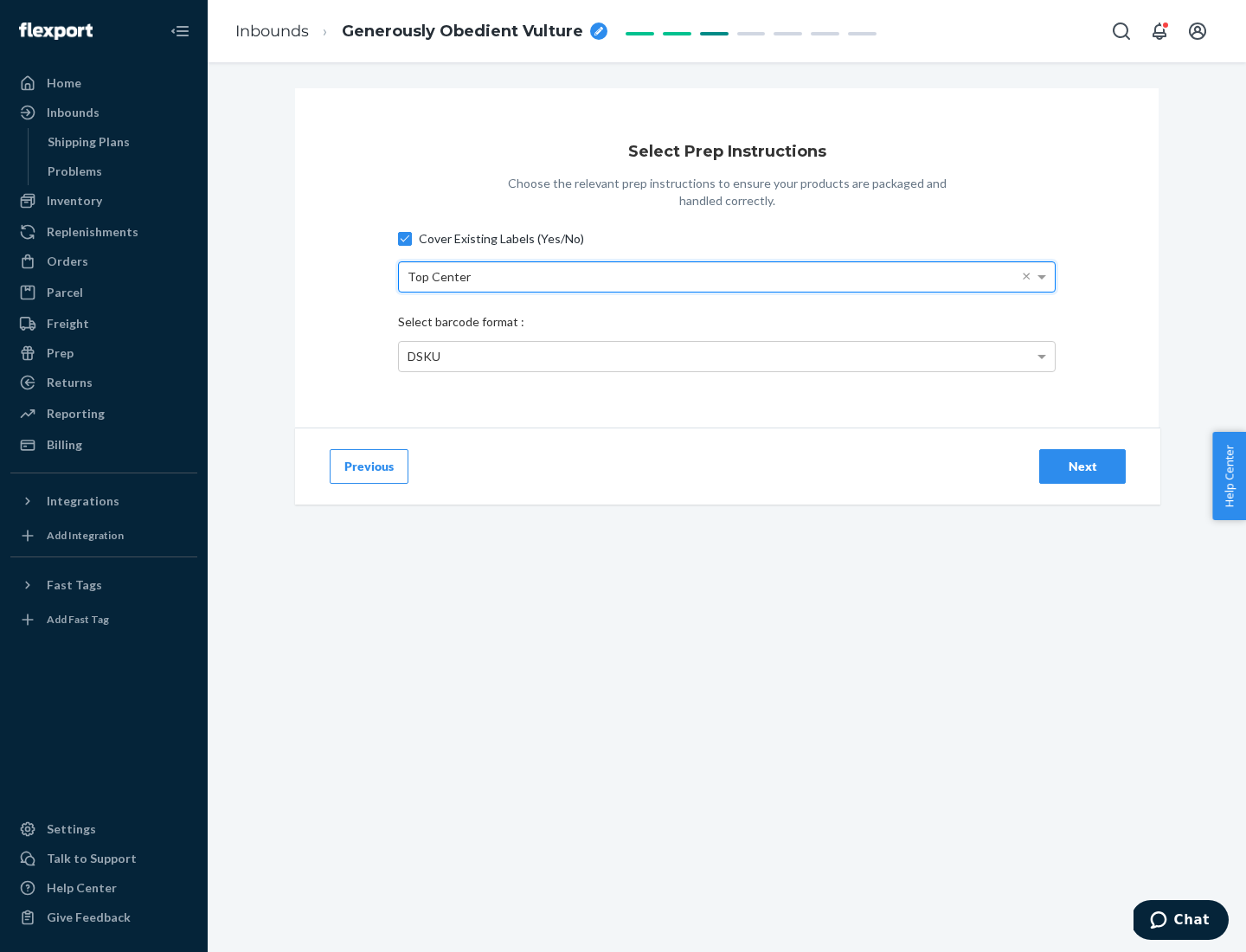
click at [727, 356] on div "DSKU" at bounding box center [727, 357] width 656 height 29
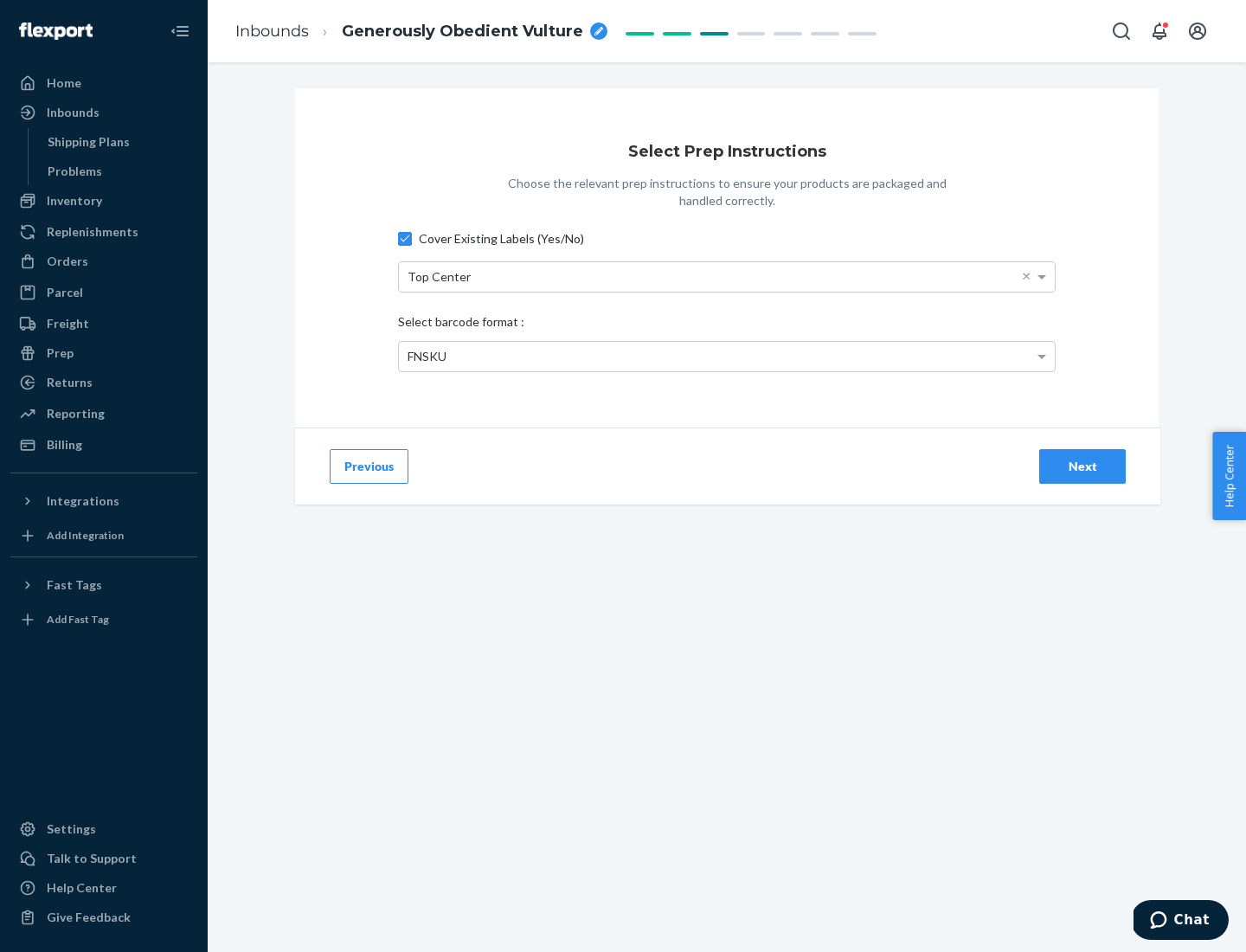
click at [1083, 465] on div "Next" at bounding box center [1083, 466] width 57 height 18
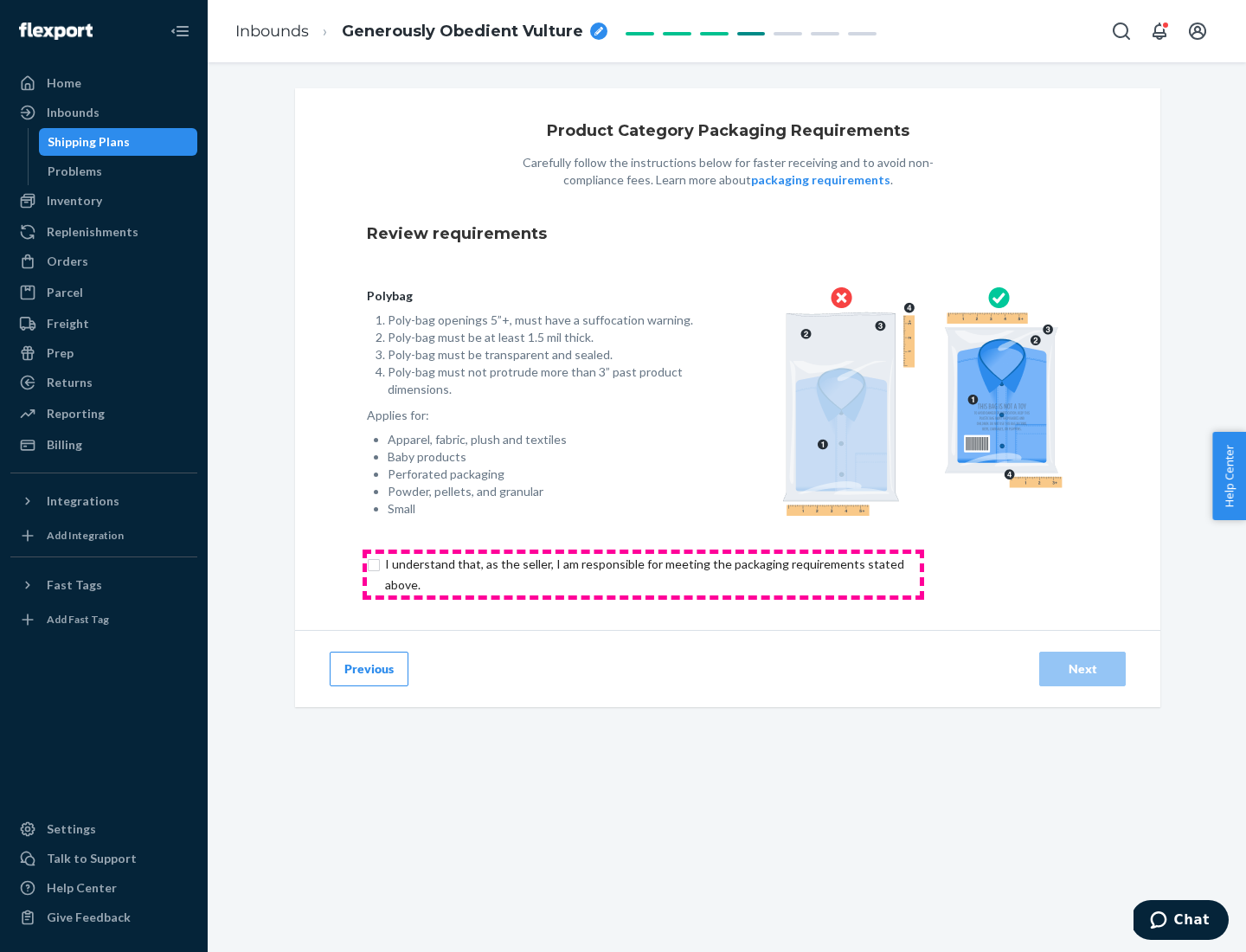
click at [643, 574] on input "checkbox" at bounding box center [654, 574] width 575 height 41
checkbox input "true"
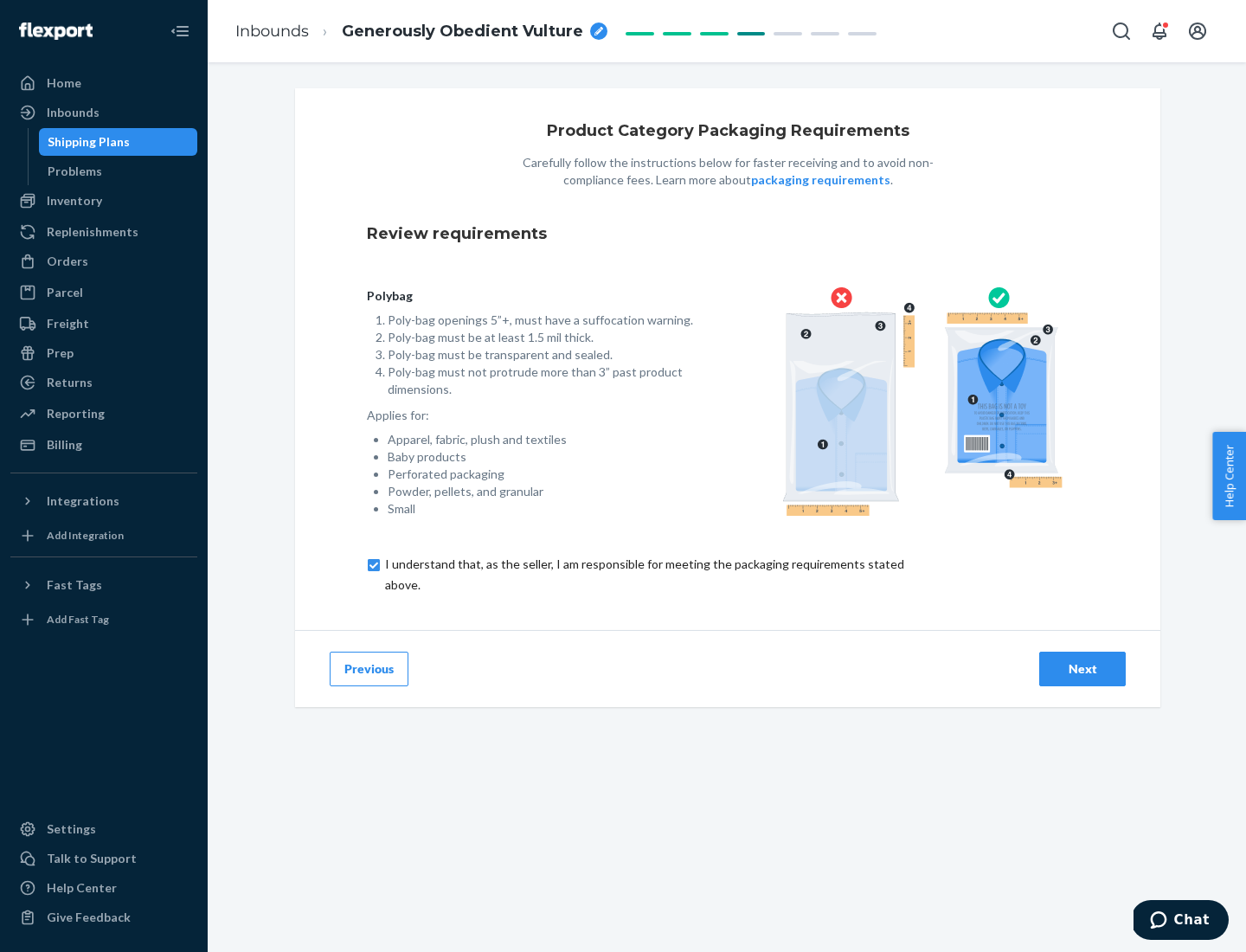
click at [1083, 668] on div "Next" at bounding box center [1083, 669] width 57 height 18
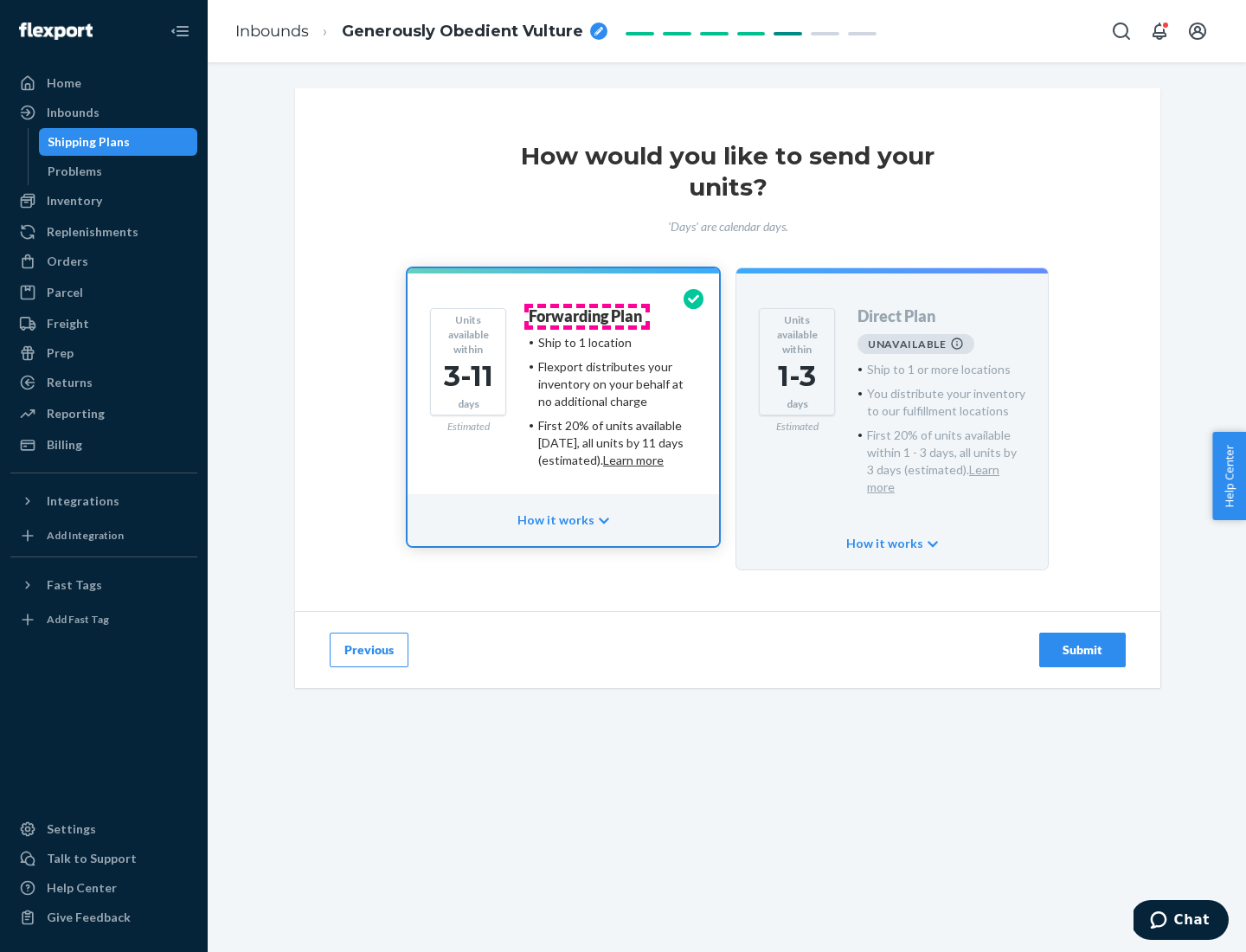
click at [587, 316] on h4 "Forwarding Plan" at bounding box center [585, 316] width 113 height 18
click at [1083, 641] on div "Submit" at bounding box center [1083, 650] width 57 height 18
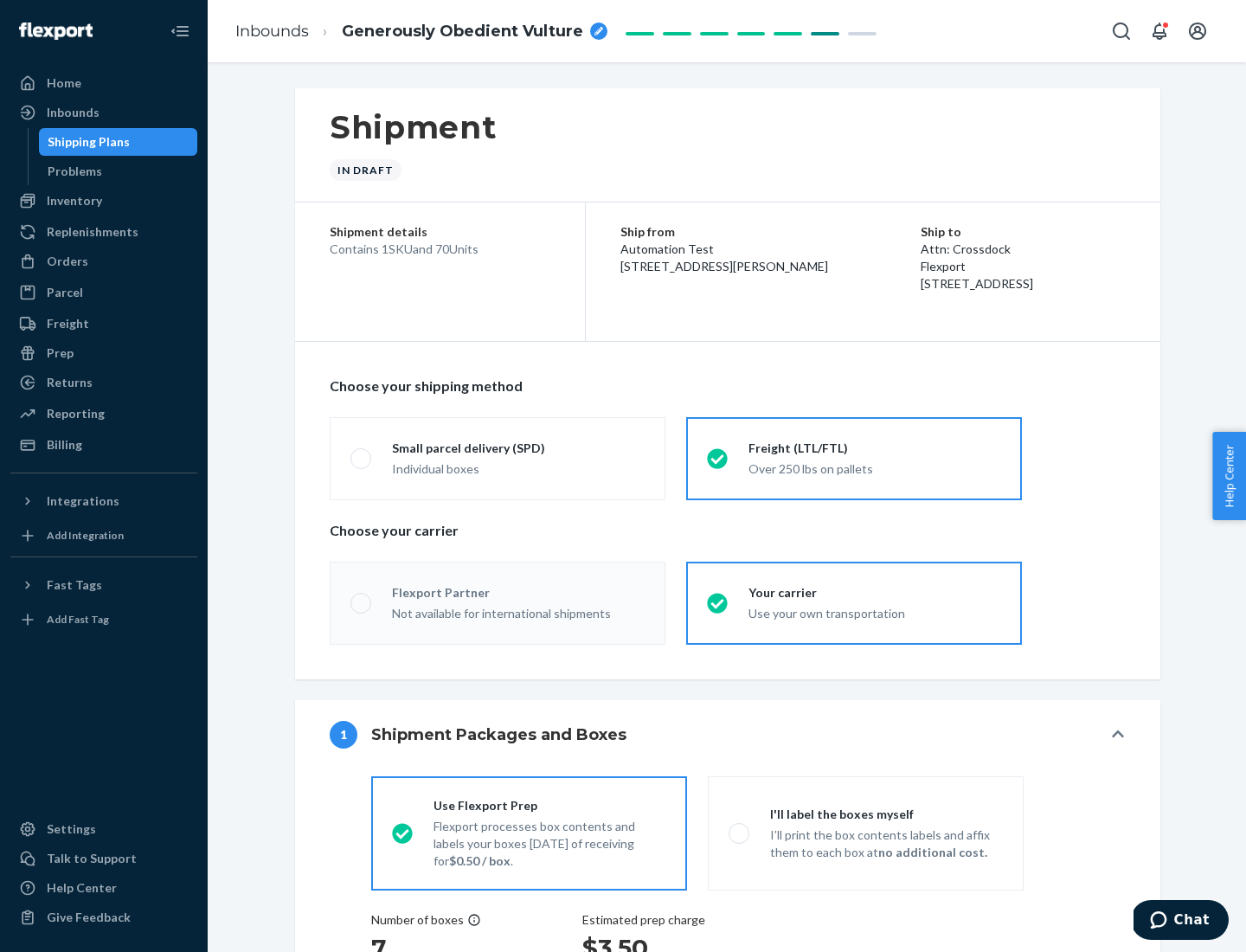
radio input "true"
radio input "false"
radio input "true"
radio input "false"
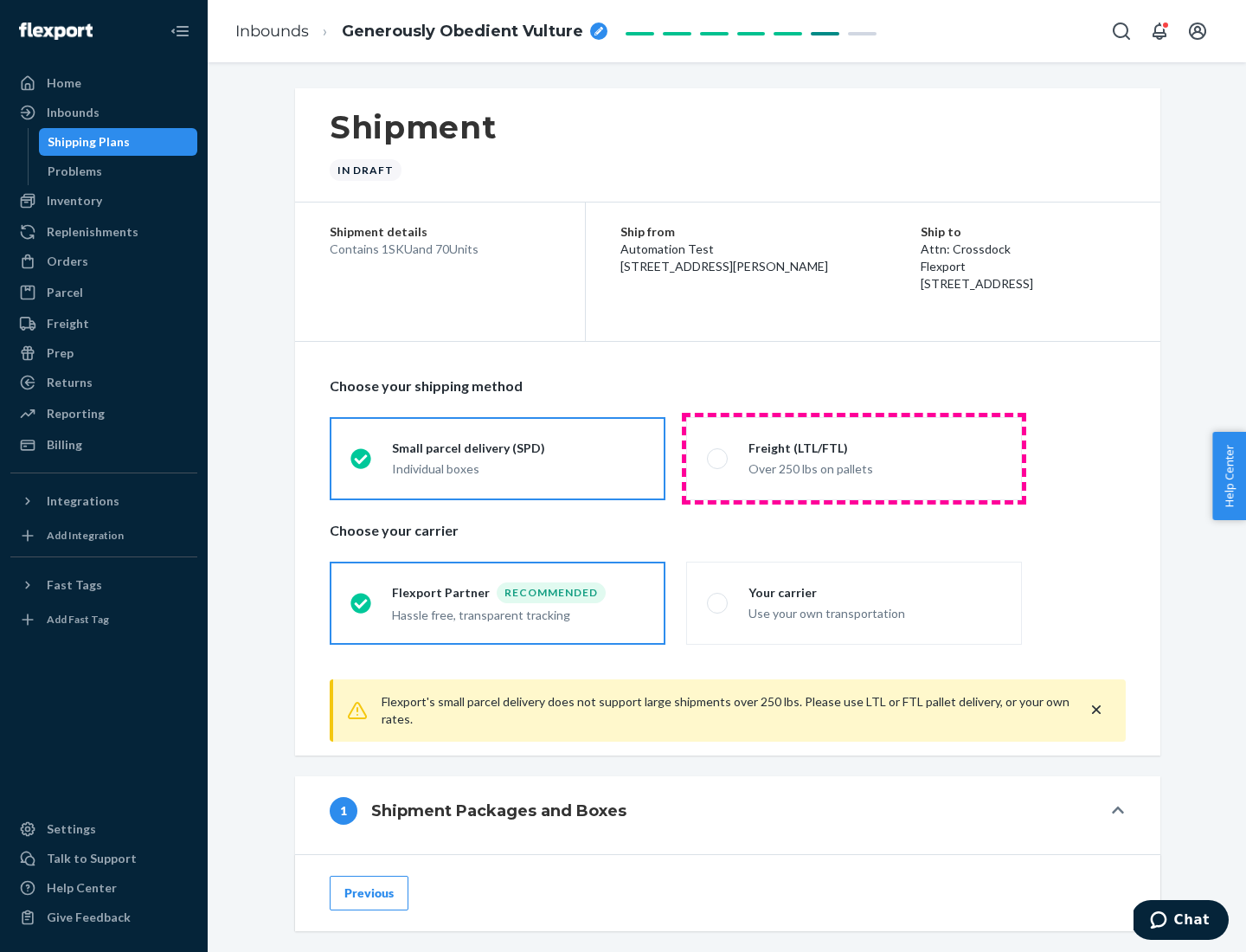
click at [854, 458] on div "Over 250 lbs on pallets" at bounding box center [875, 467] width 253 height 21
click at [718, 458] on input "Freight (LTL/FTL) Over 250 lbs on pallets" at bounding box center [712, 458] width 11 height 11
radio input "true"
radio input "false"
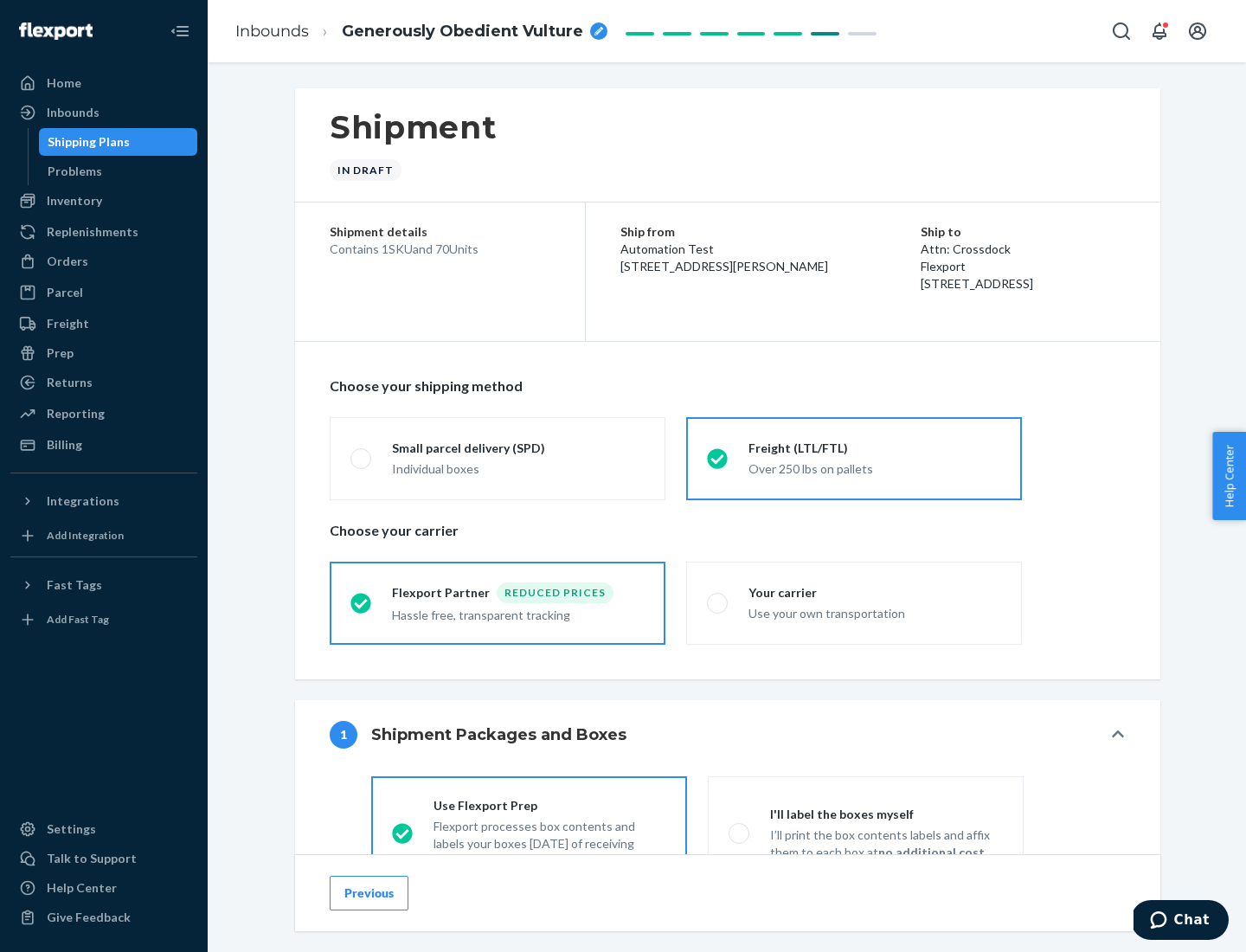
scroll to position [96, 0]
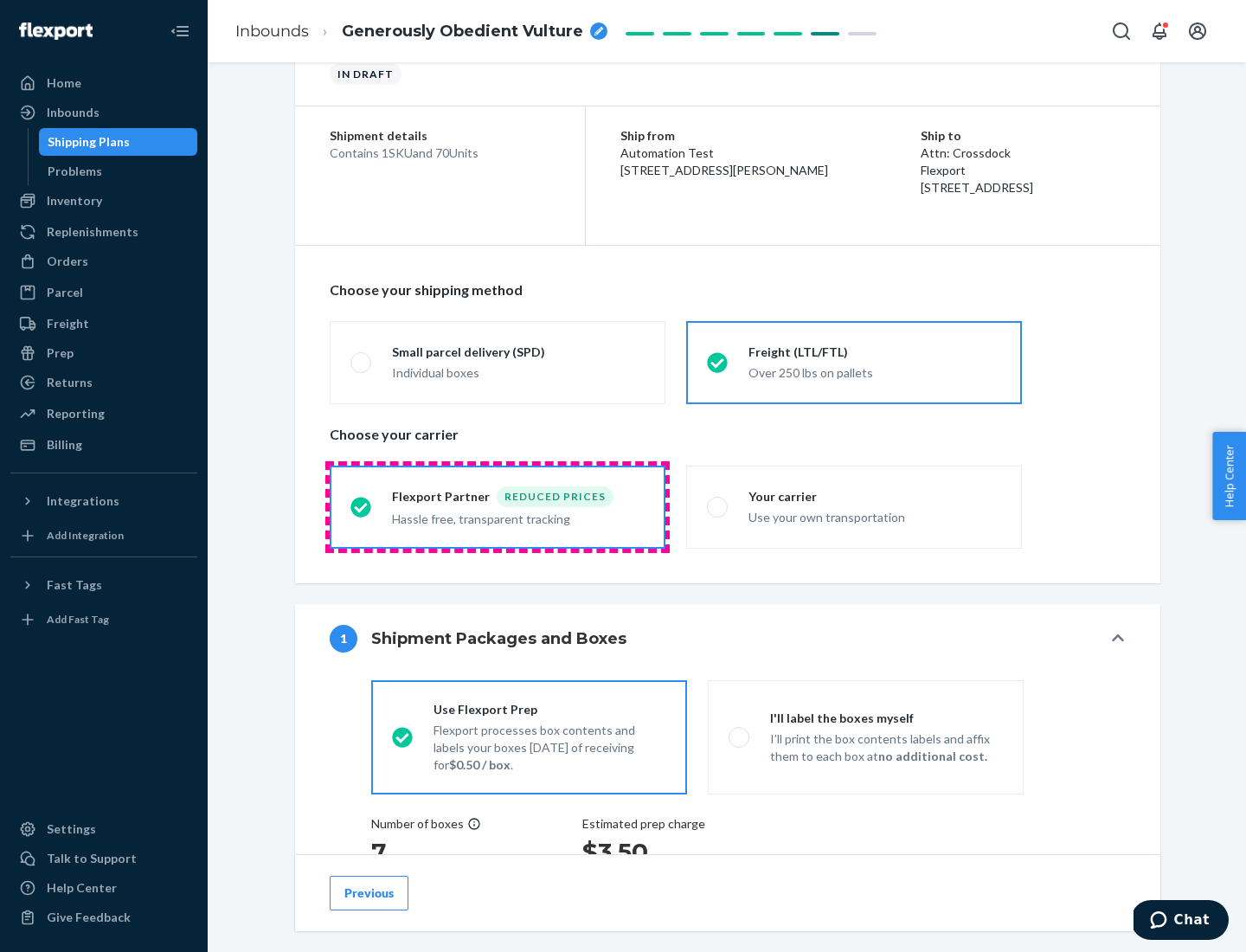
click at [498, 507] on div "Hassle free, transparent tracking" at bounding box center [518, 517] width 253 height 21
click at [362, 506] on input "Flexport Partner Reduced prices Hassle free, transparent tracking" at bounding box center [356, 507] width 11 height 11
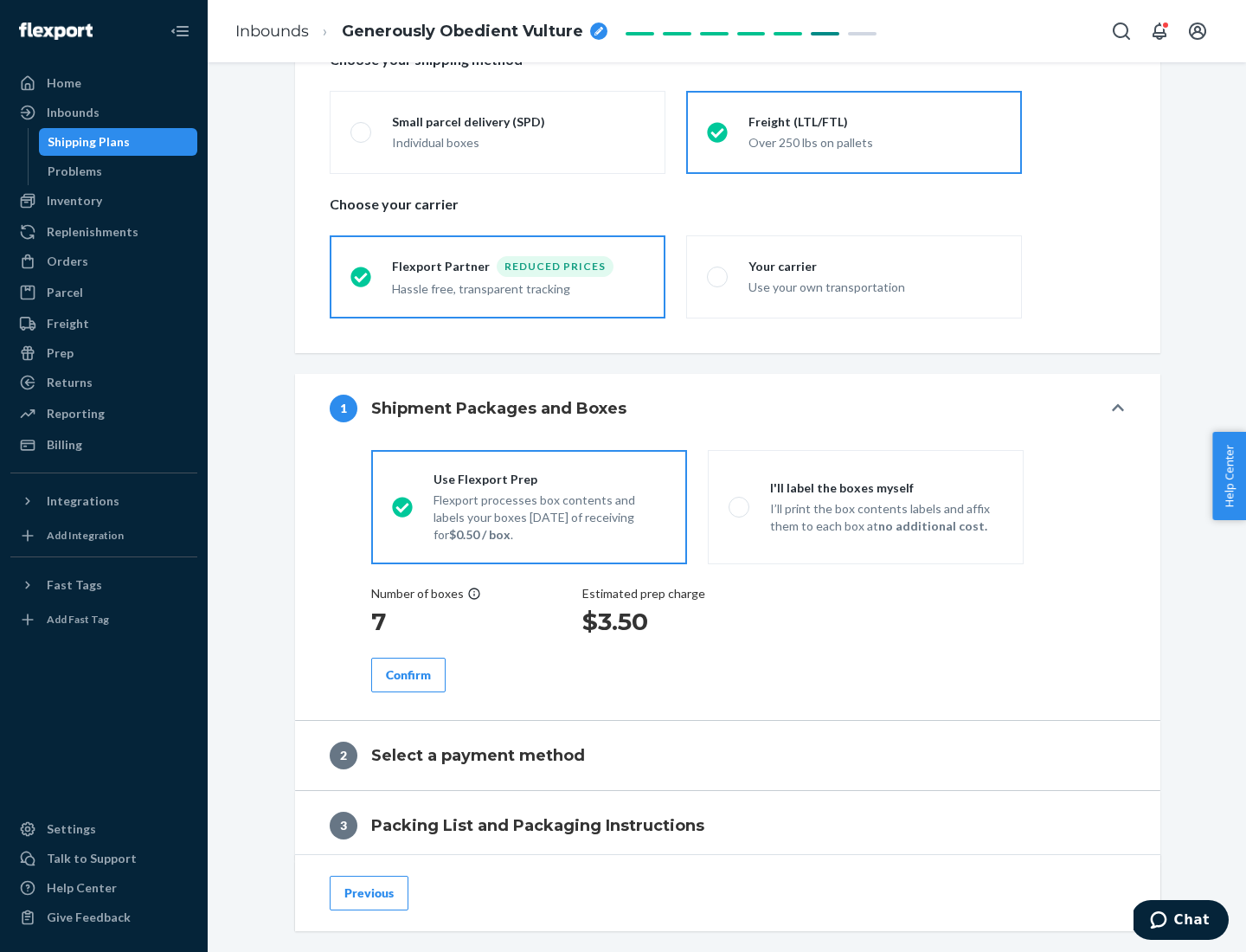
click at [865, 506] on p "I’ll print the box contents labels and affix them to each box at no additional …" at bounding box center [887, 518] width 233 height 35
click at [740, 506] on input "I'll label the boxes myself I’ll print the box contents labels and affix them t…" at bounding box center [735, 507] width 11 height 11
radio input "true"
radio input "false"
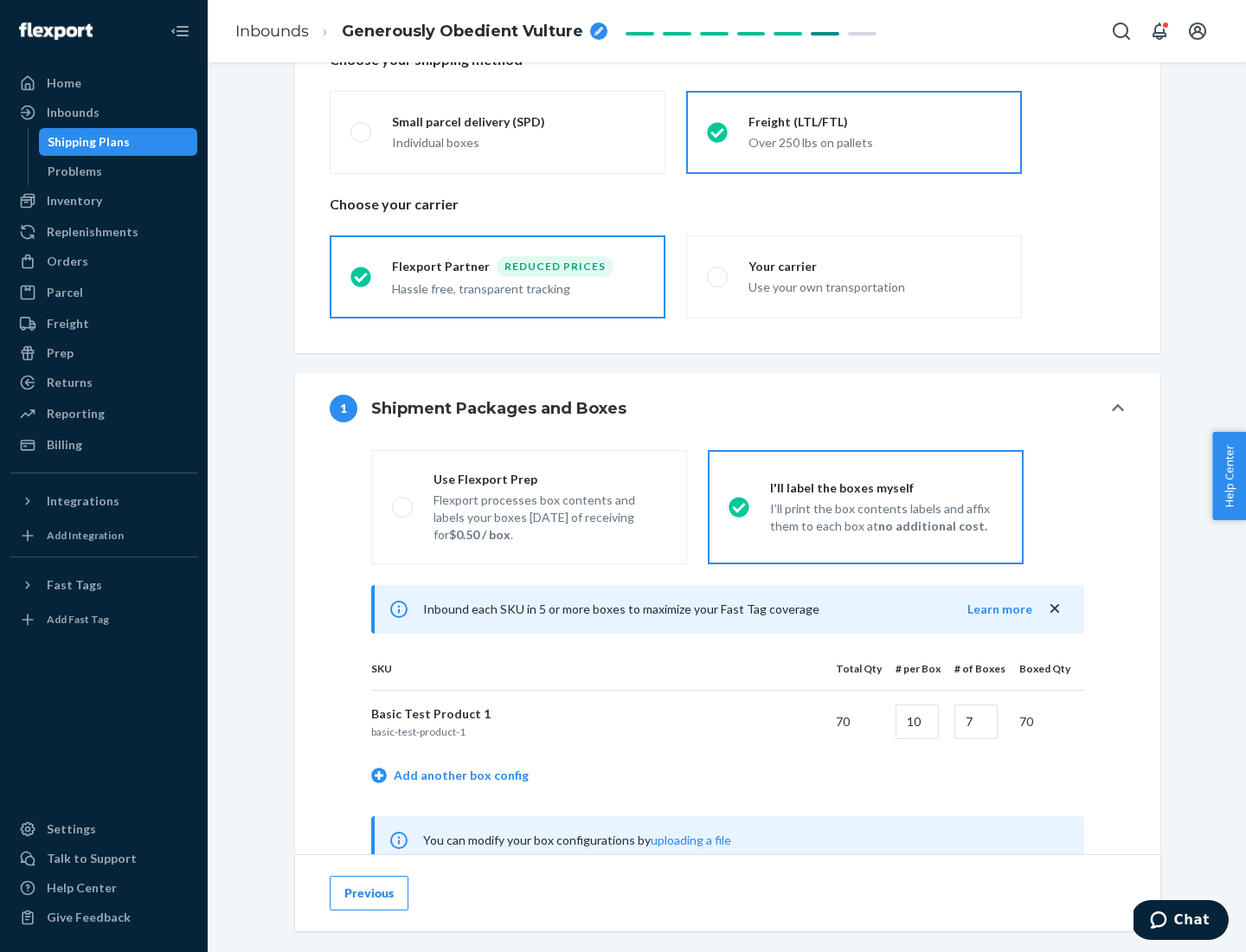
scroll to position [541, 0]
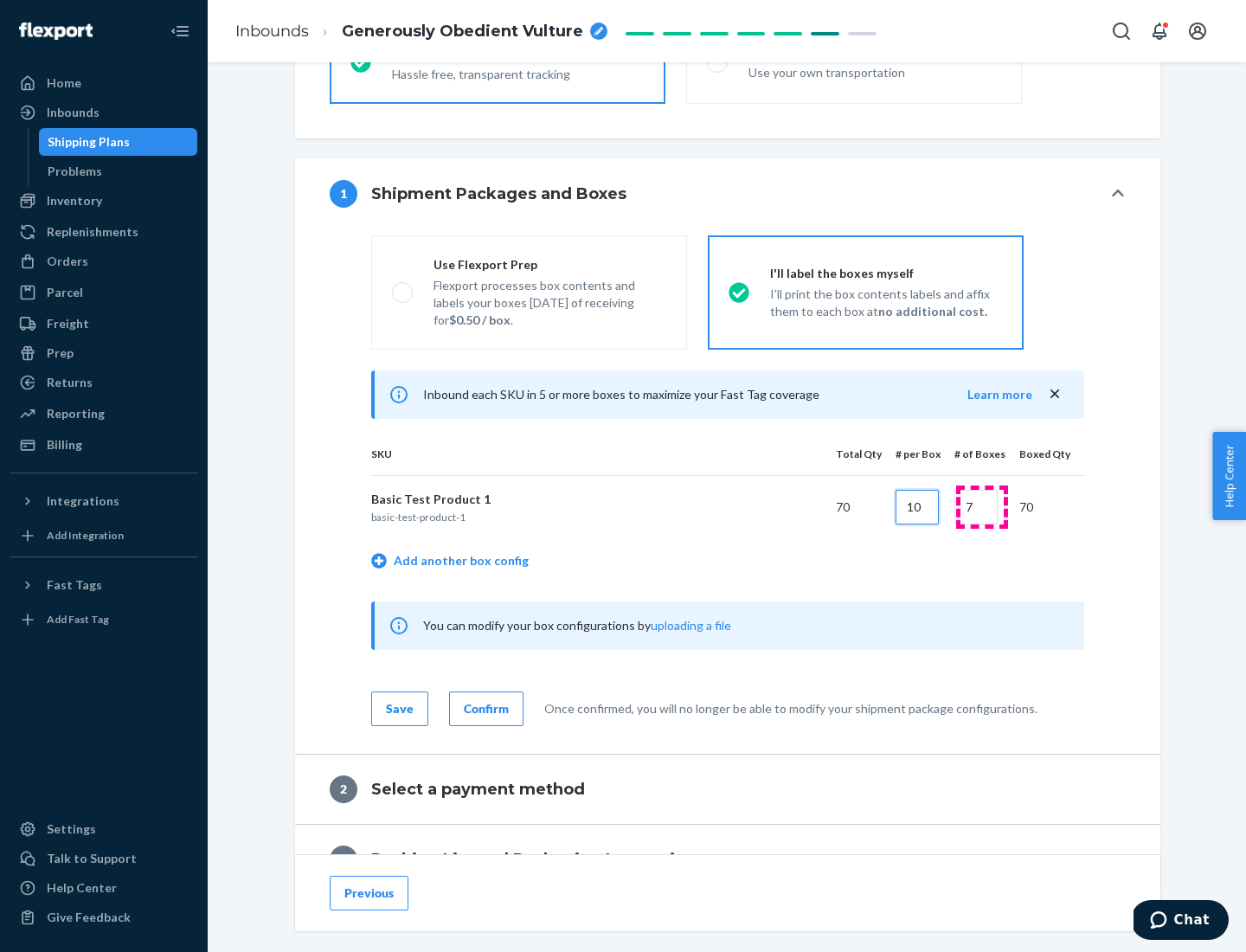
type input "10"
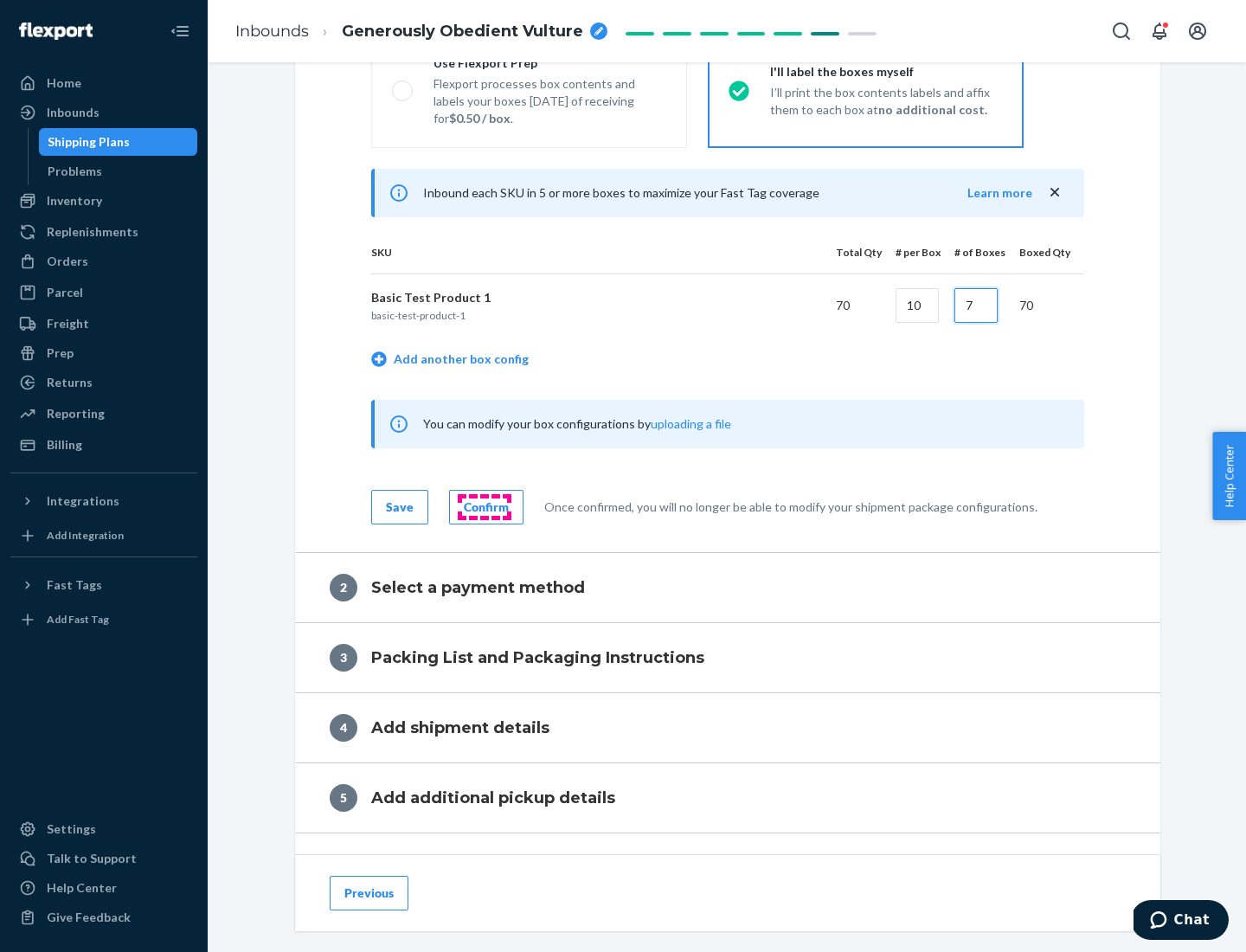
type input "7"
click at [484, 506] on div "Confirm" at bounding box center [486, 507] width 45 height 18
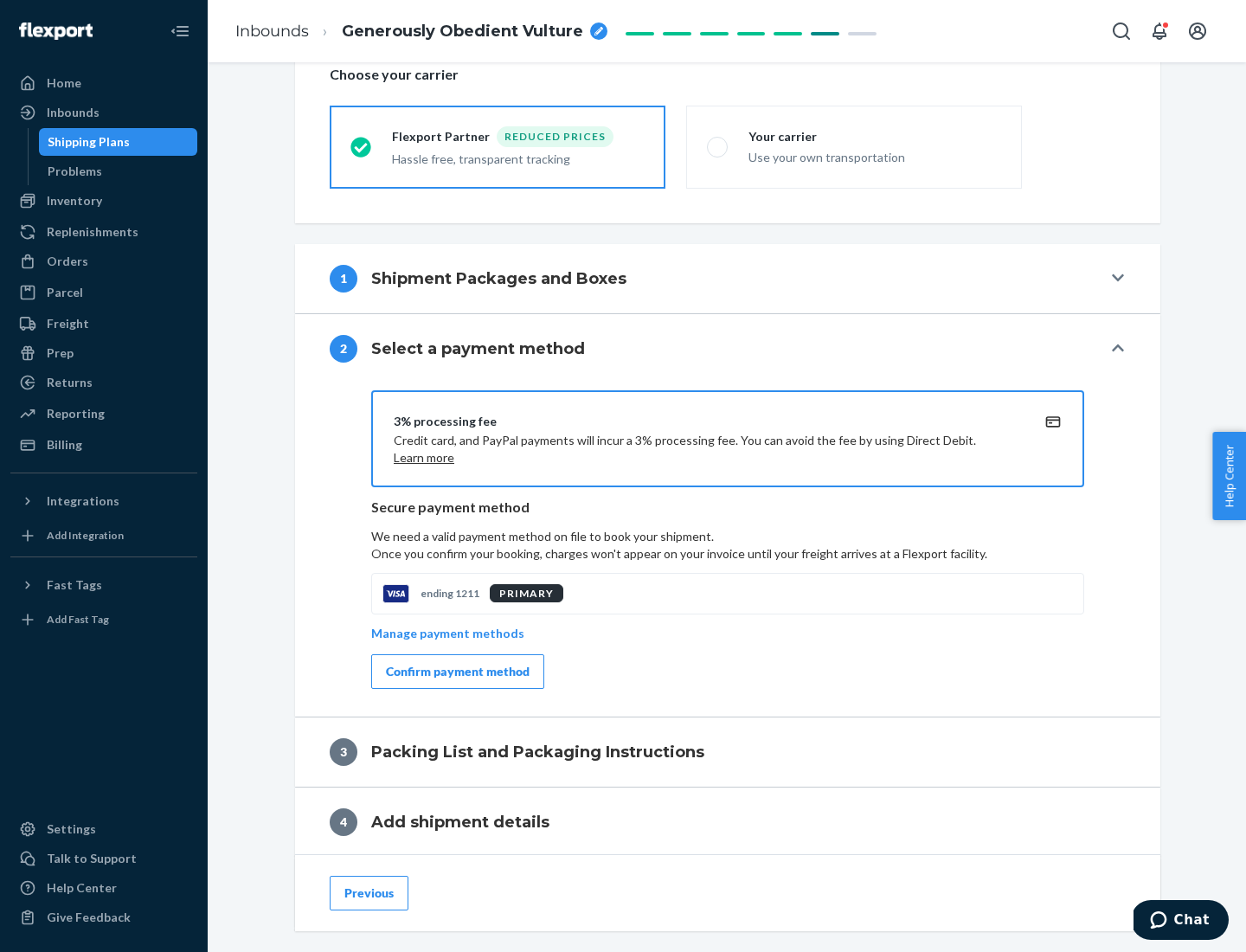
scroll to position [620, 0]
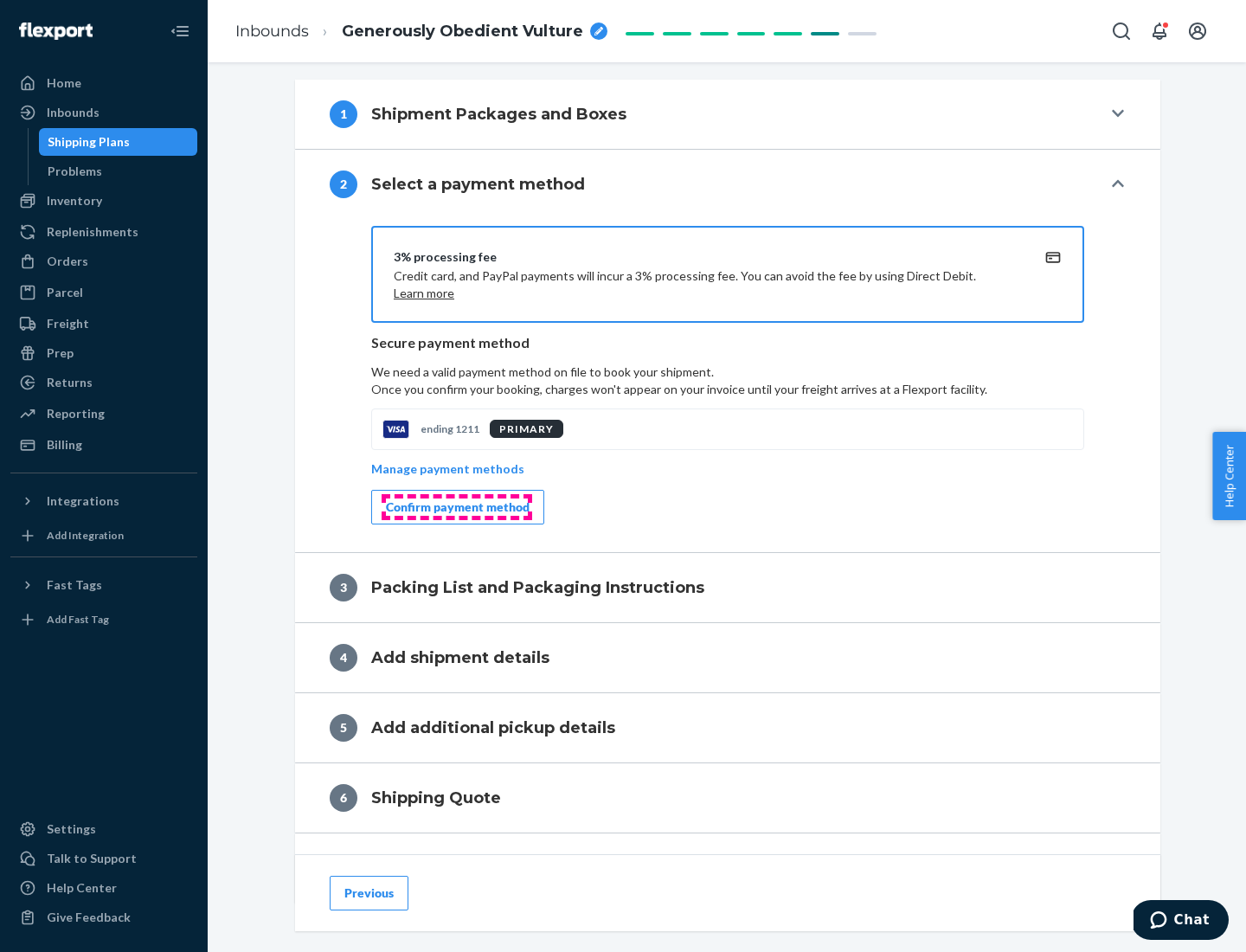
click at [456, 507] on div "Confirm payment method" at bounding box center [458, 507] width 144 height 18
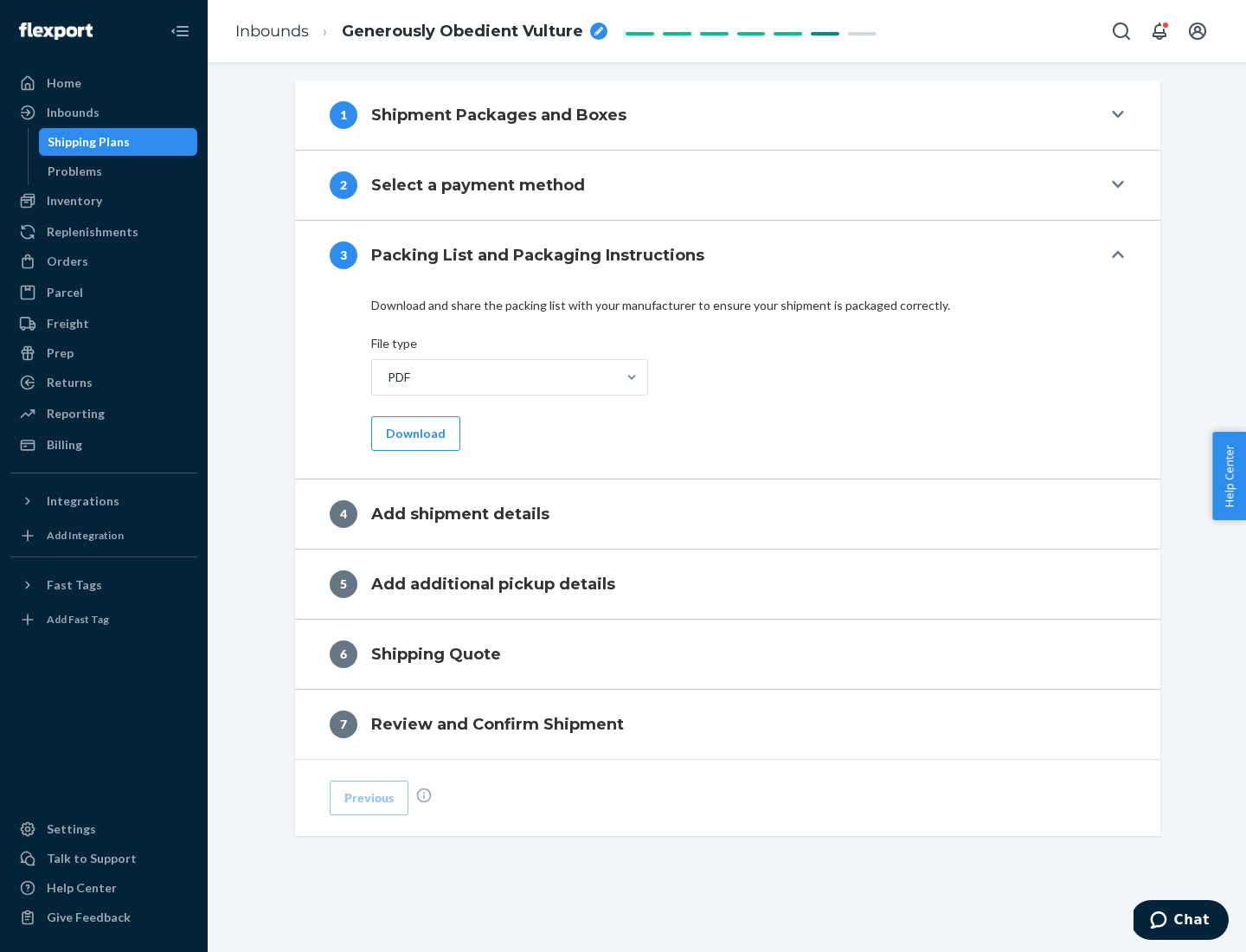
scroll to position [547, 0]
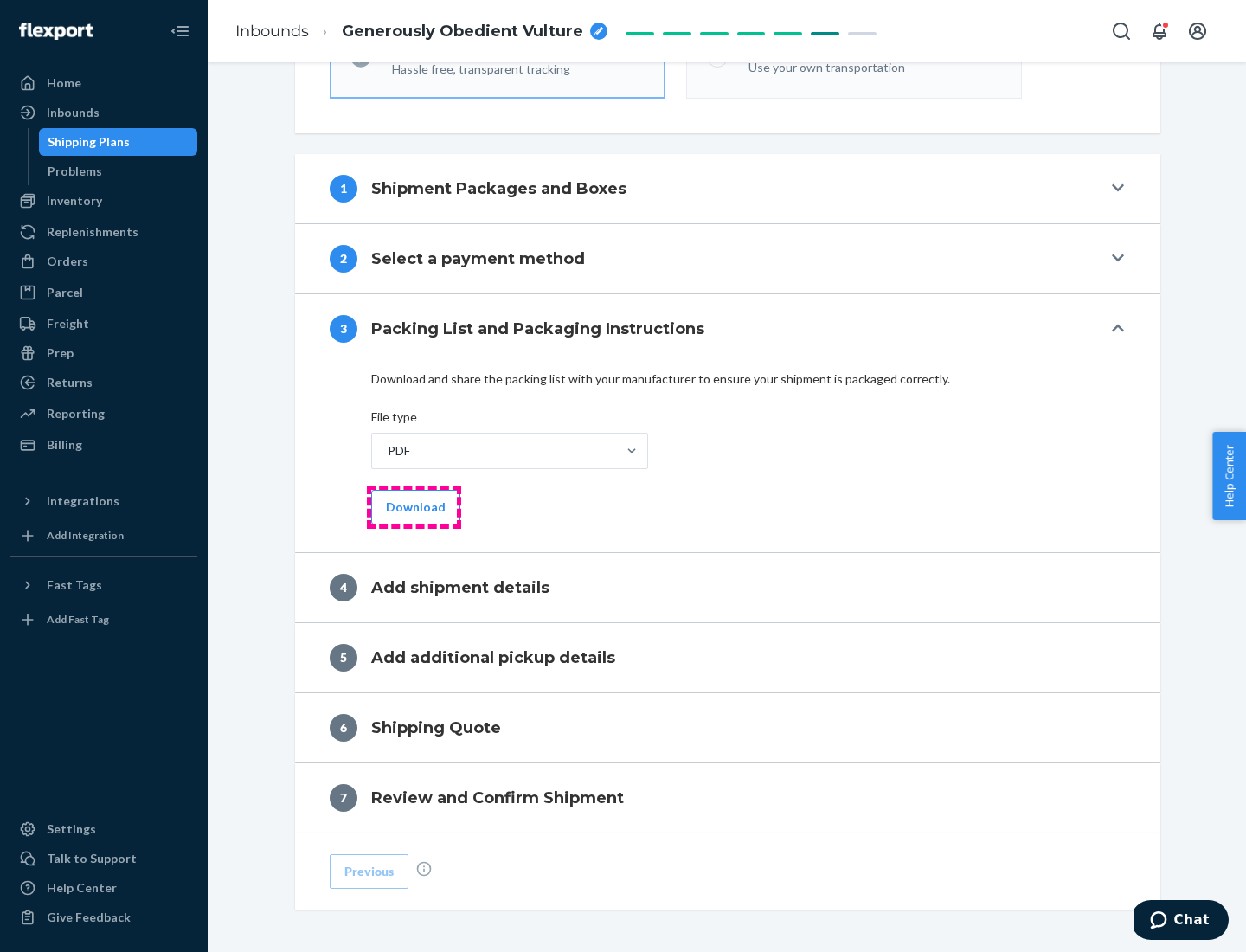
click at [414, 506] on button "Download" at bounding box center [416, 508] width 89 height 35
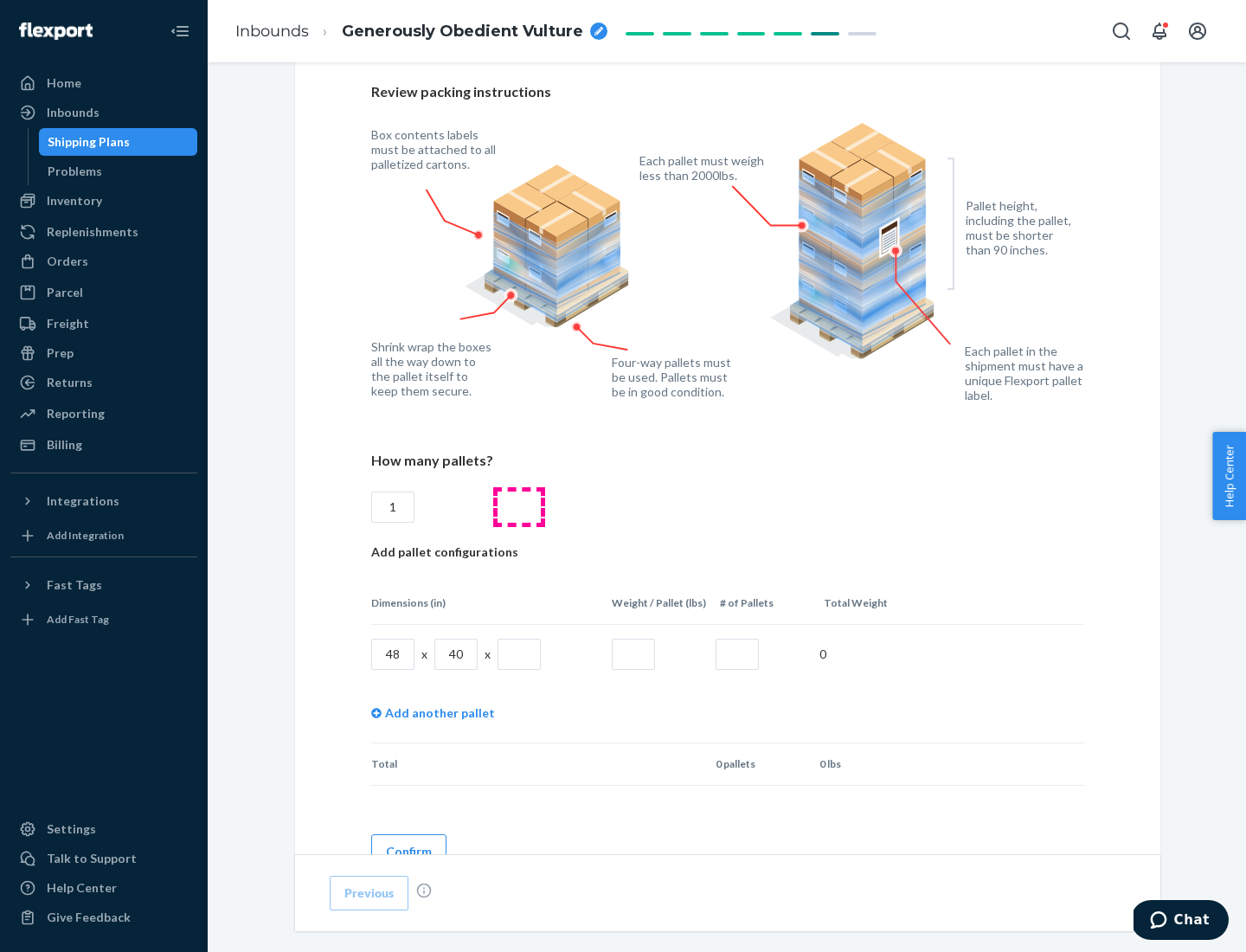
scroll to position [1187, 0]
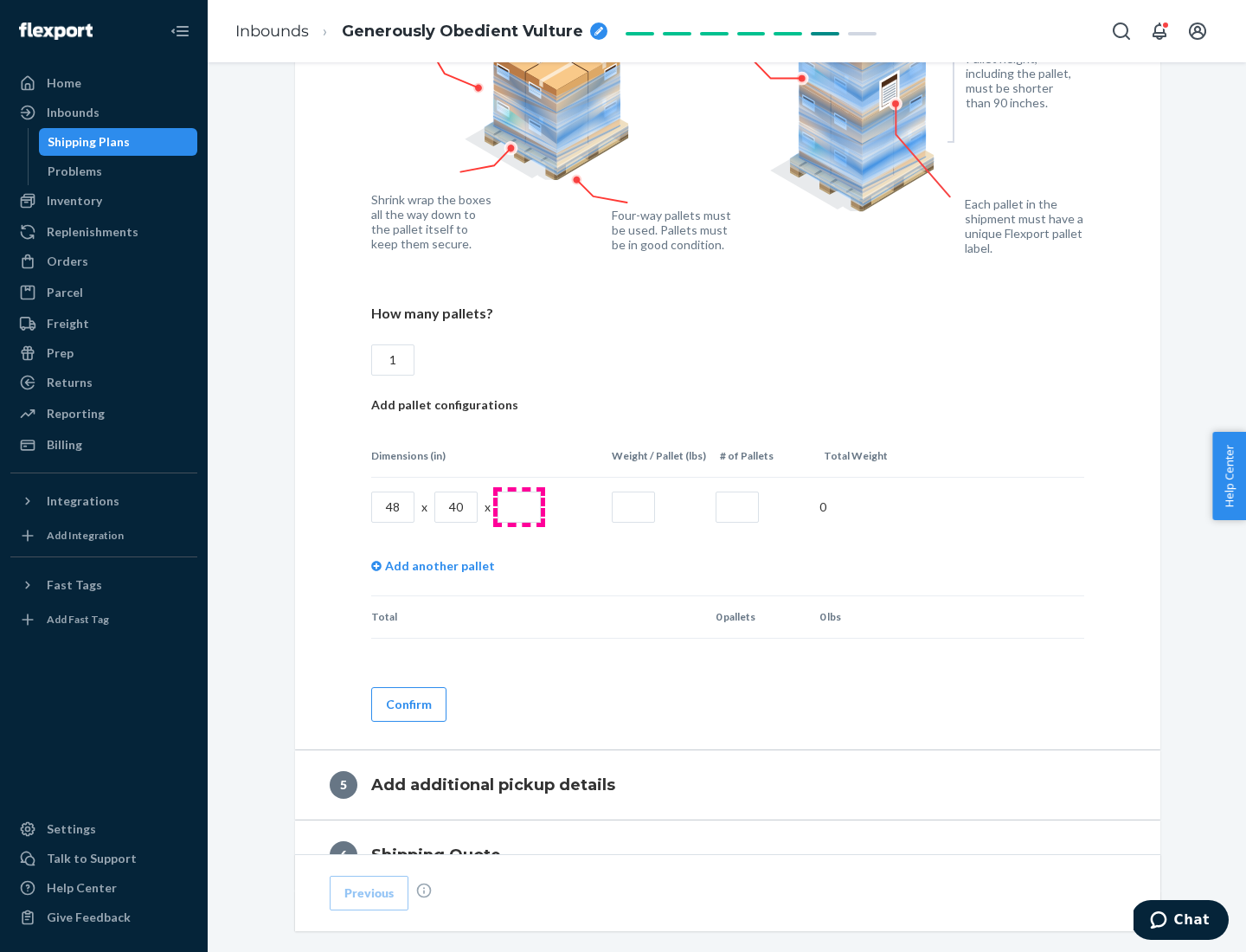
type input "1"
type input "40"
type input "200"
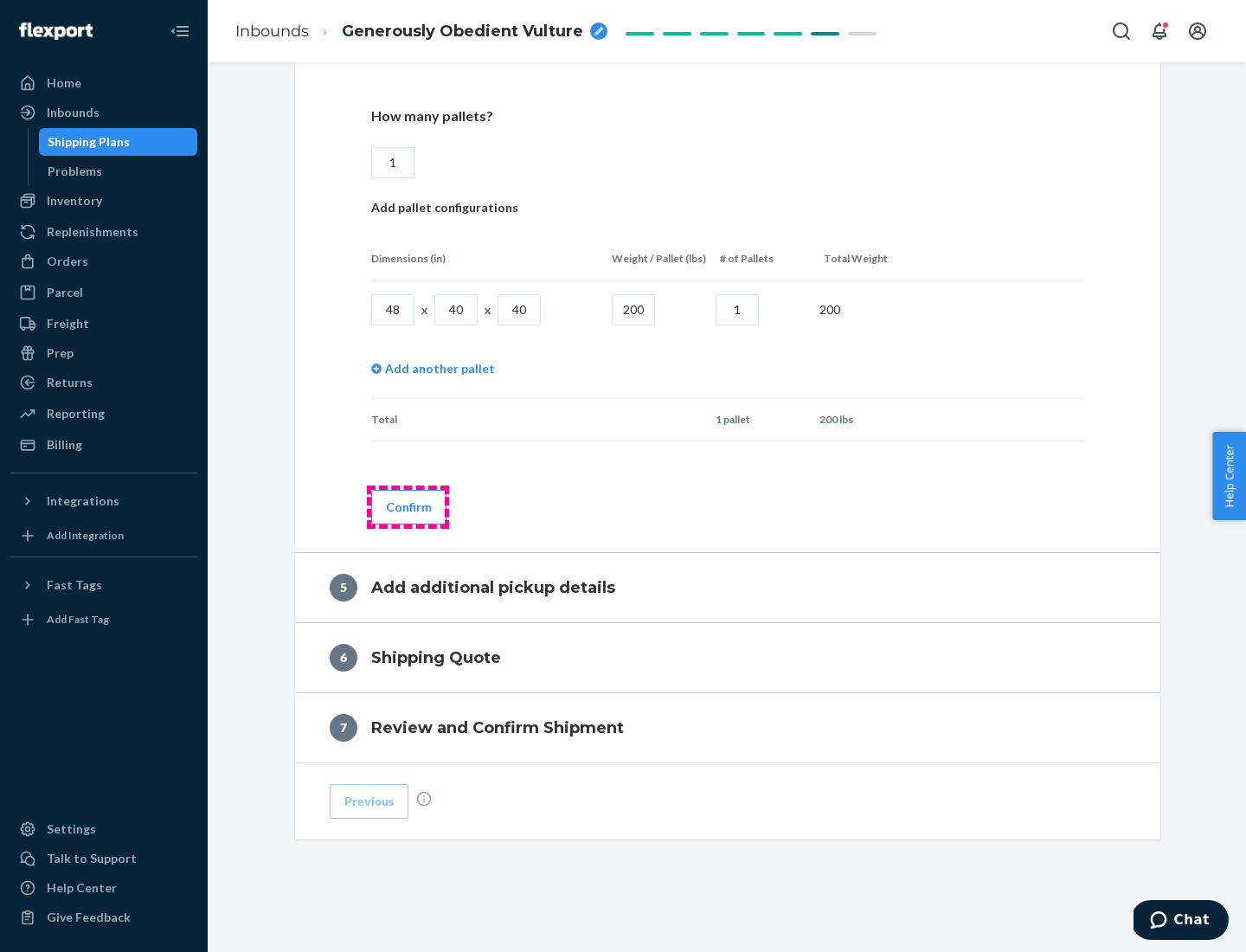
type input "1"
click at [407, 506] on button "Confirm" at bounding box center [409, 508] width 76 height 35
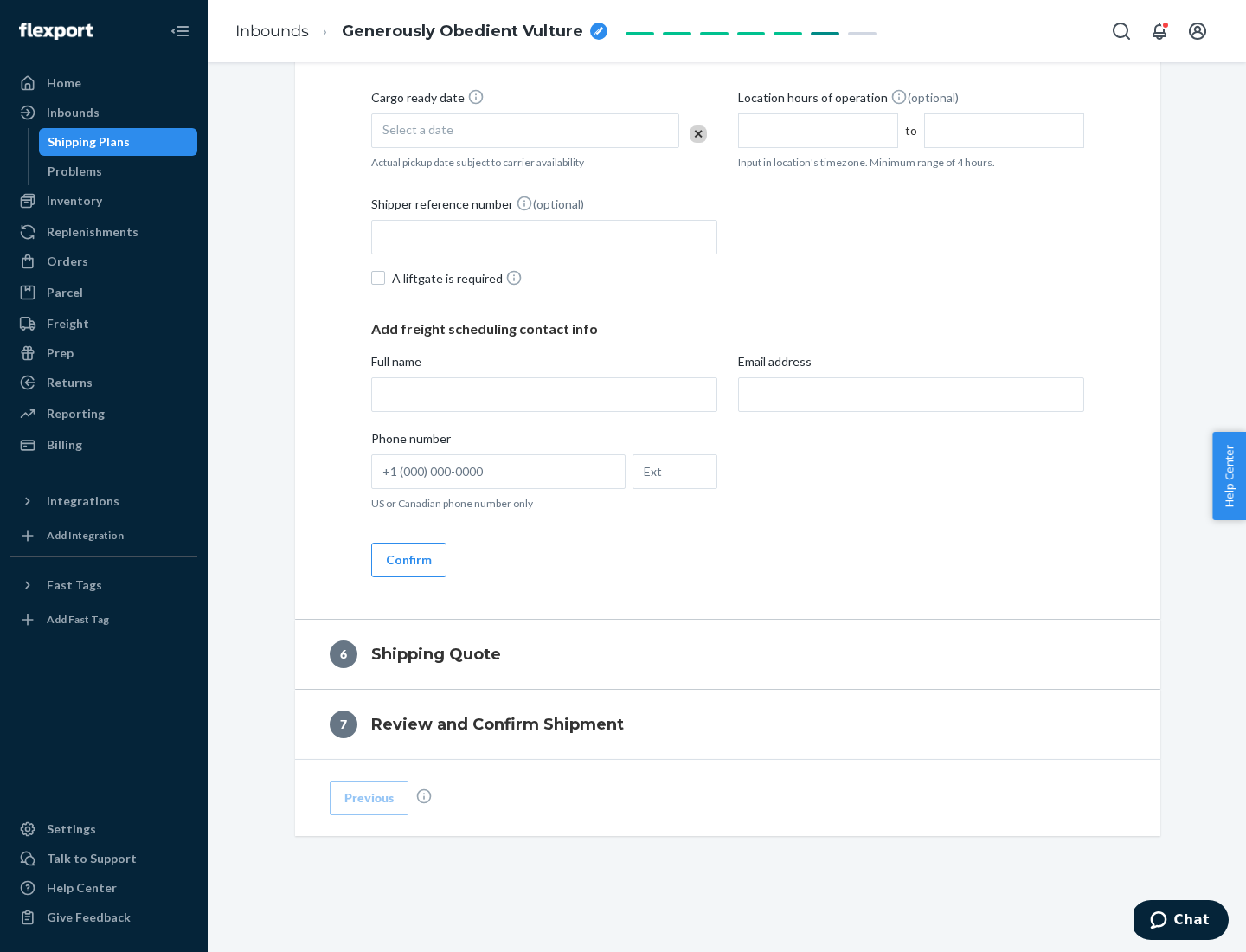
scroll to position [592, 0]
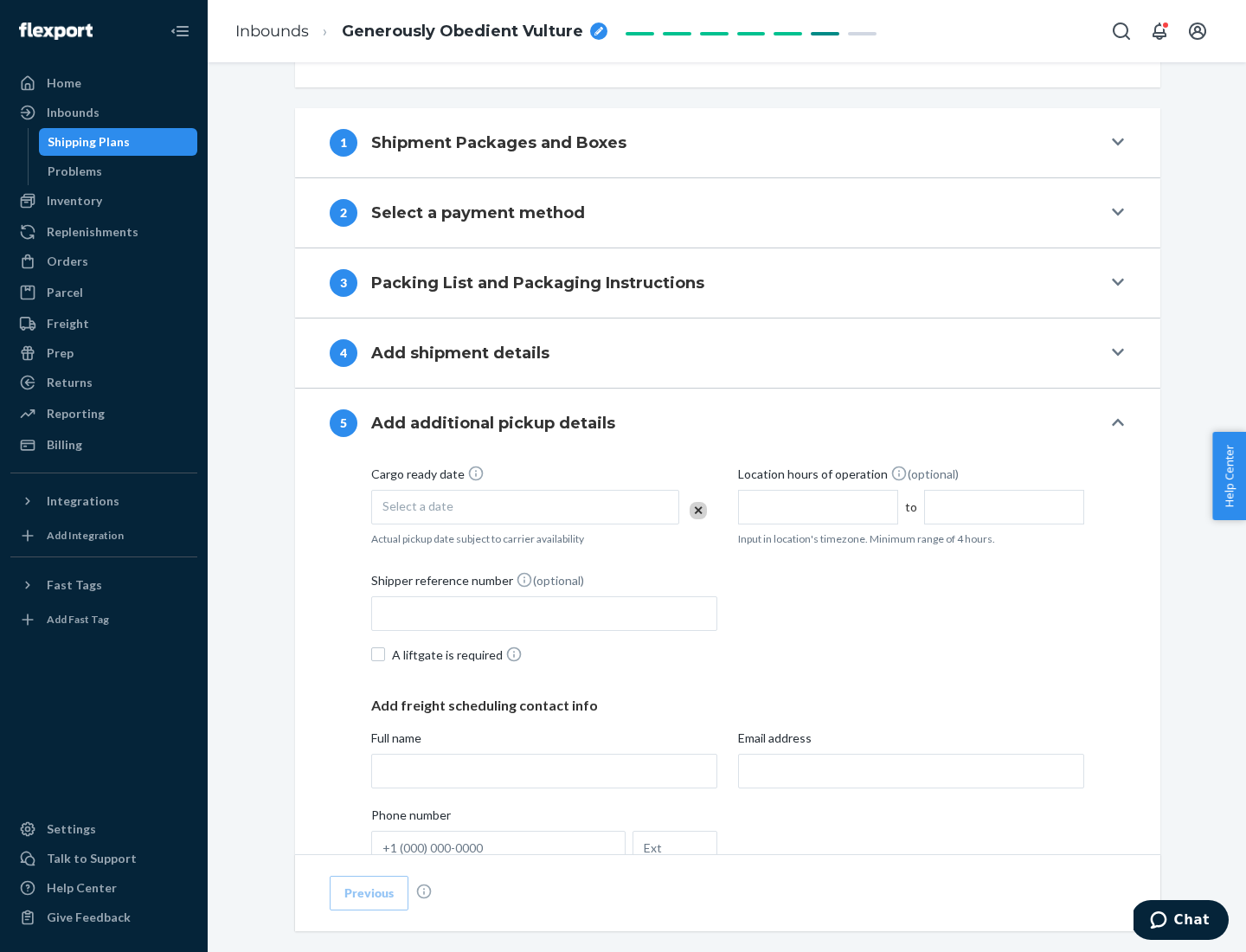
click at [525, 506] on div "Select a date" at bounding box center [525, 508] width 308 height 35
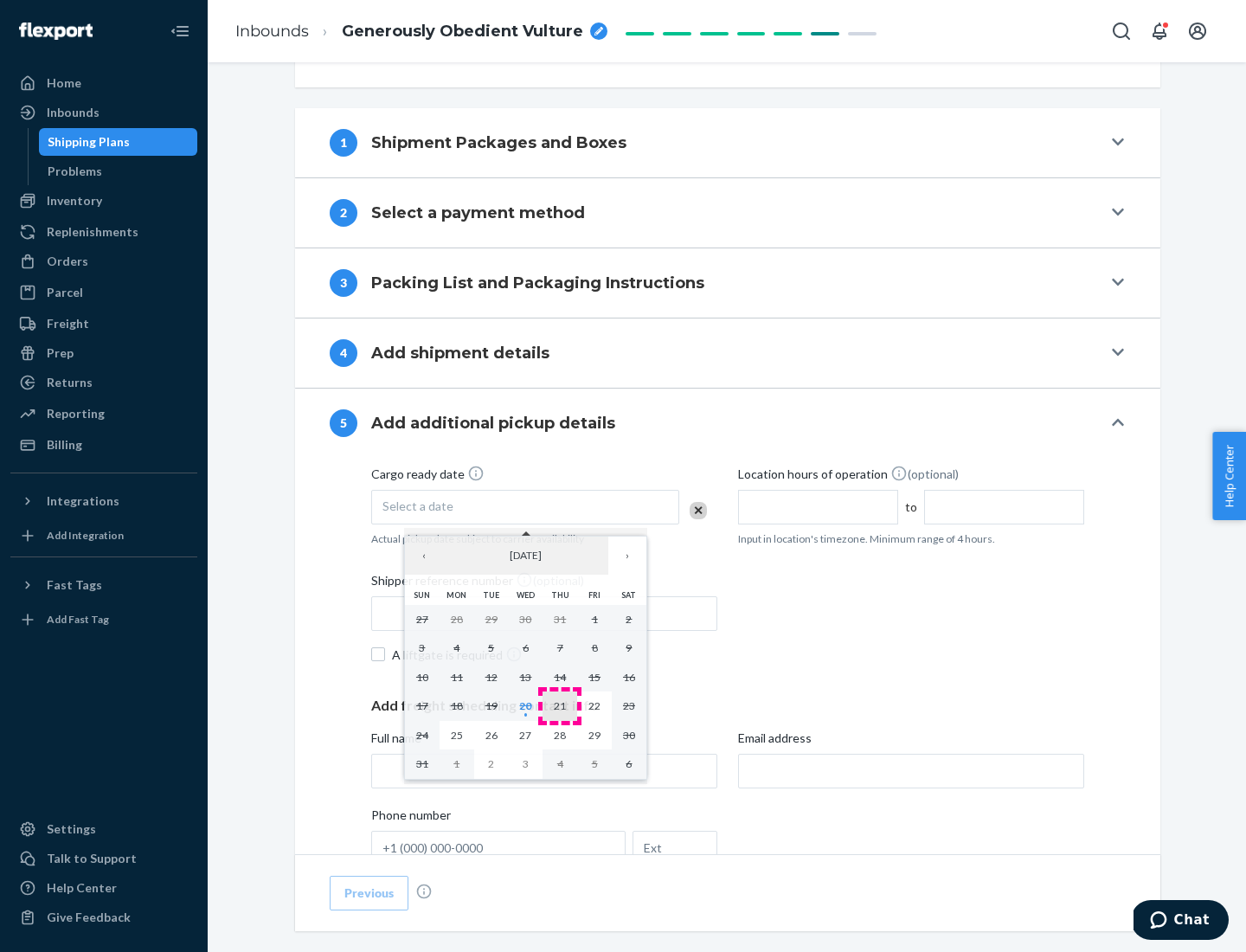
click at [560, 705] on abbr "21" at bounding box center [559, 706] width 12 height 13
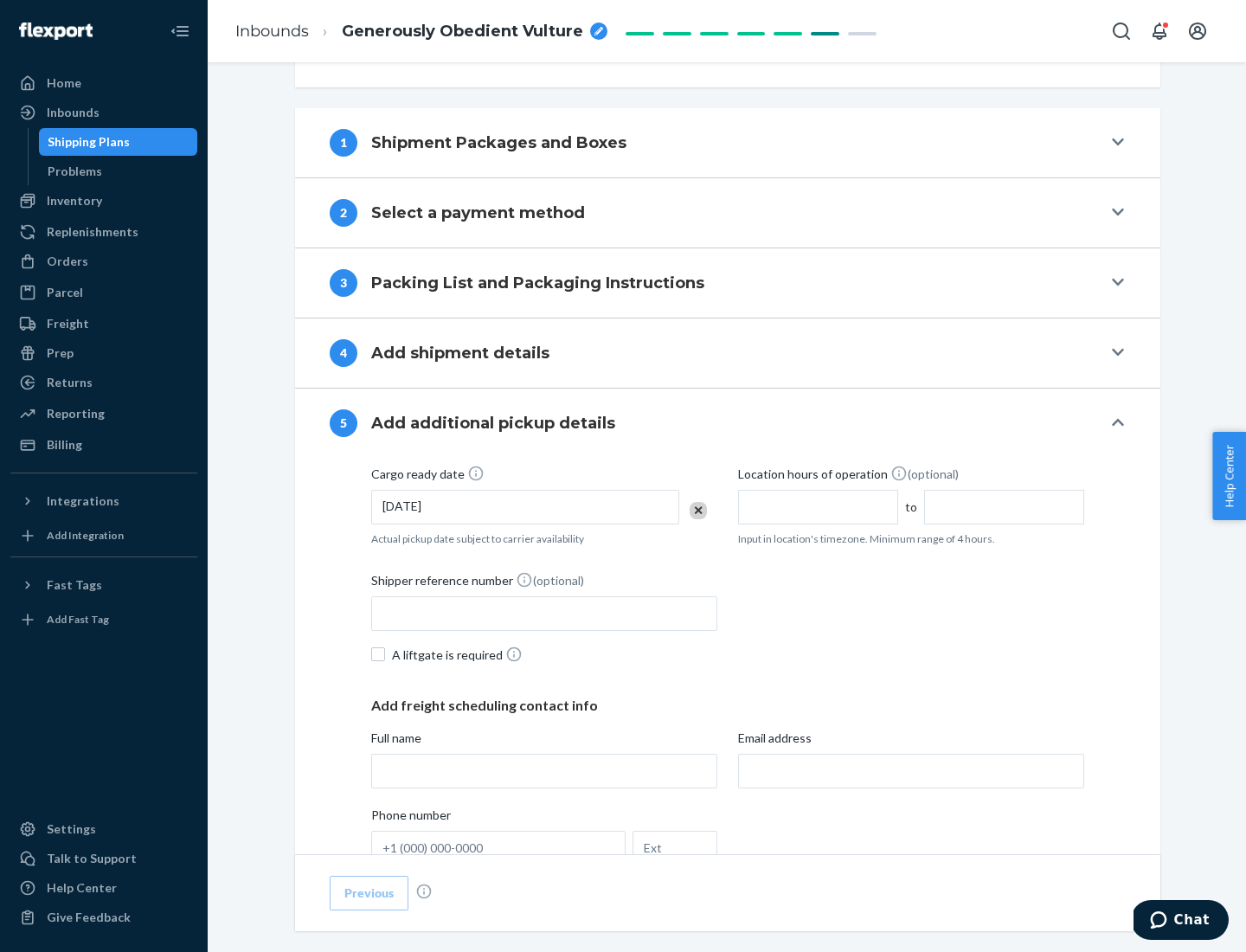
scroll to position [856, 0]
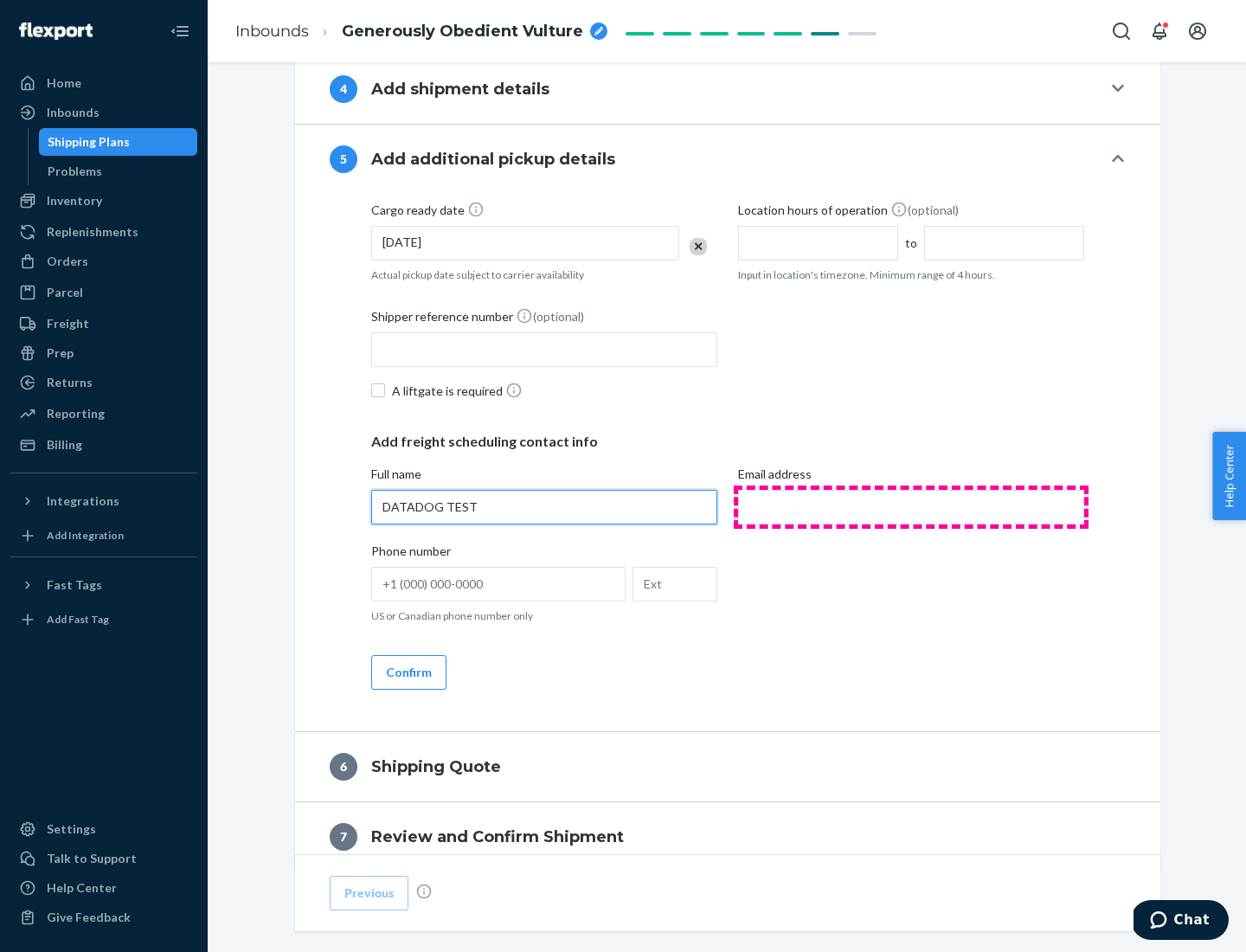
type input "DATADOG TEST"
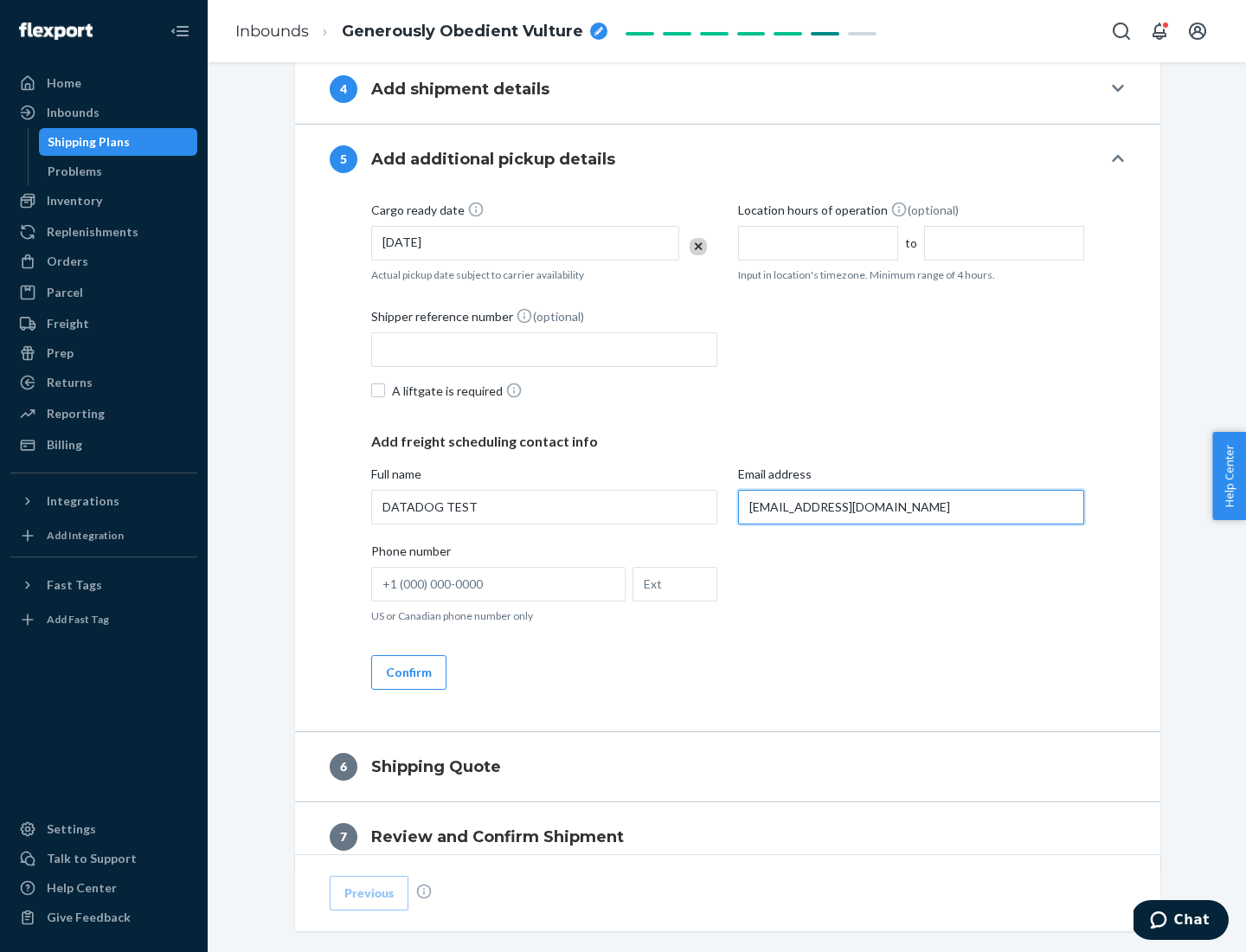
scroll to position [933, 0]
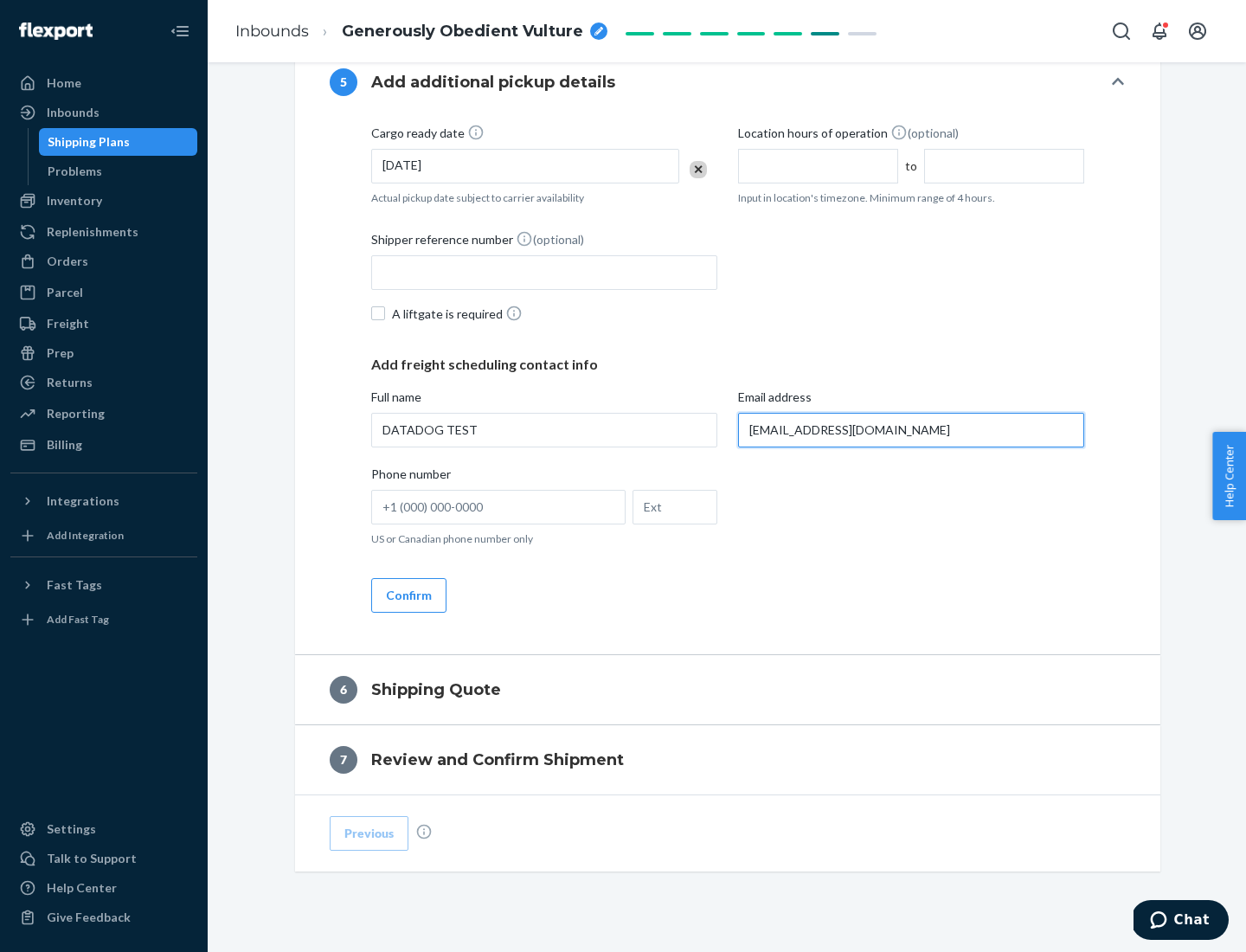
type input "[EMAIL_ADDRESS][DOMAIN_NAME]"
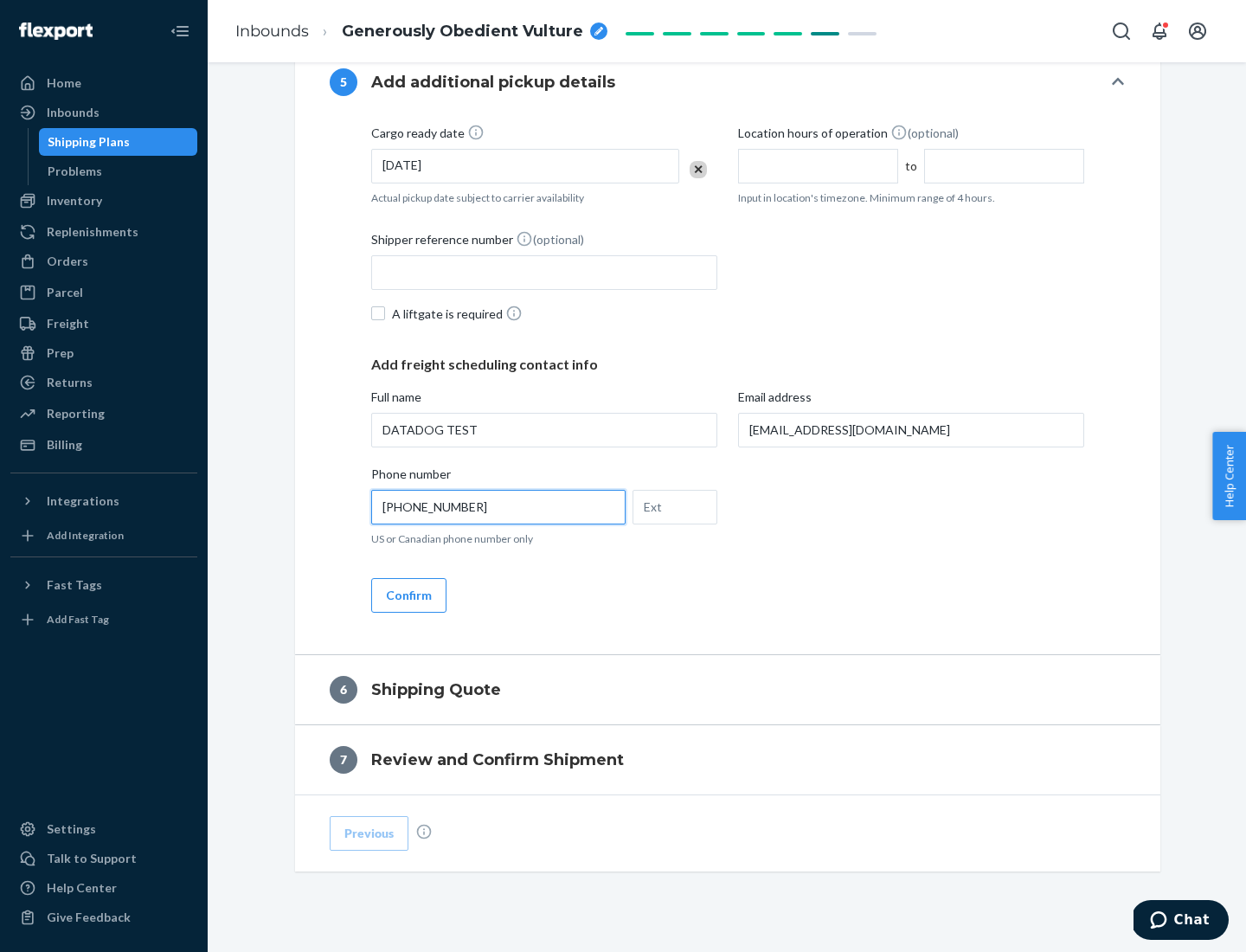
scroll to position [969, 0]
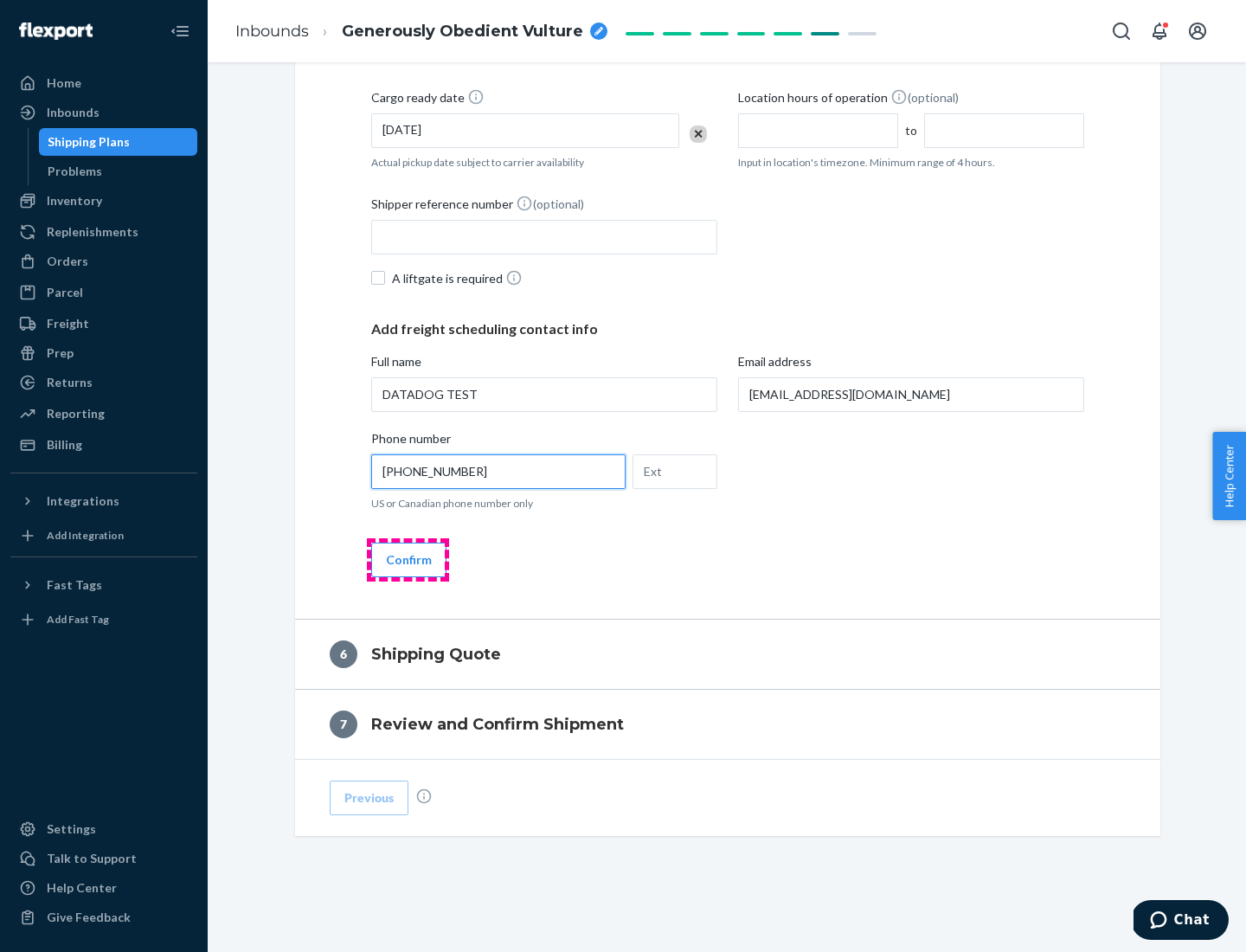
type input "[PHONE_NUMBER]"
click at [407, 559] on button "Confirm" at bounding box center [409, 560] width 76 height 35
